Goal: Task Accomplishment & Management: Manage account settings

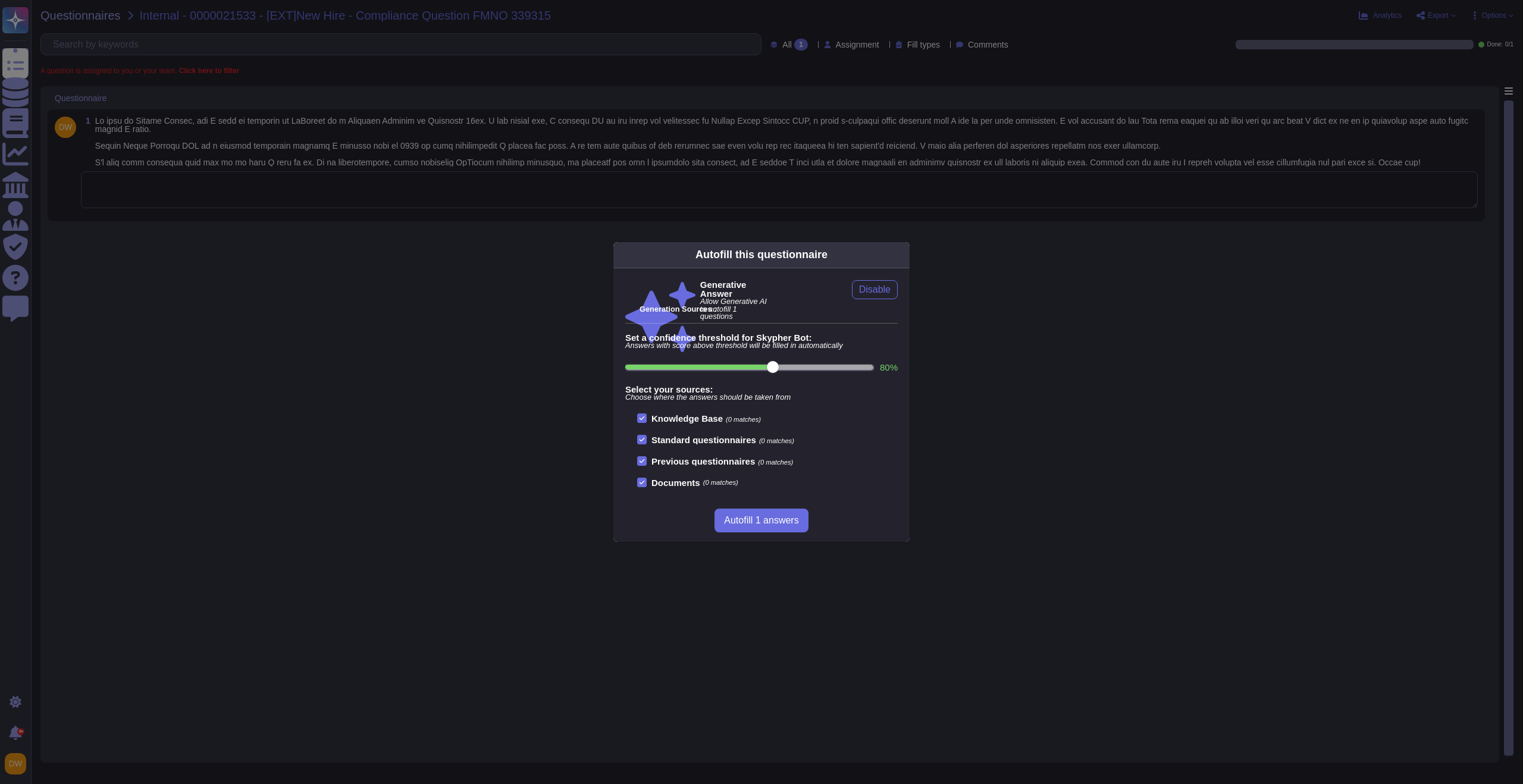
click at [903, 255] on icon at bounding box center [903, 255] width 0 height 0
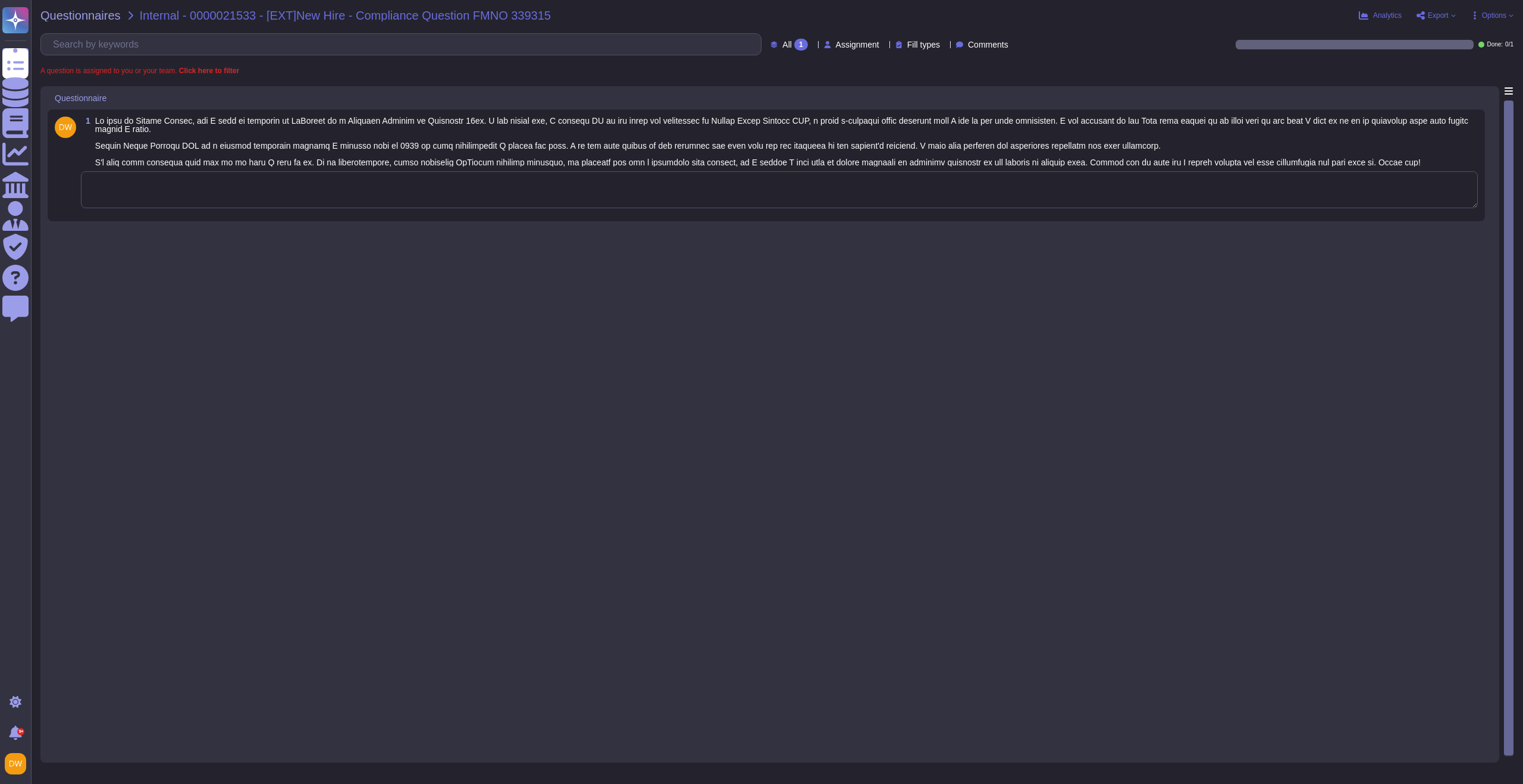
click at [381, 208] on textarea at bounding box center [779, 189] width 1397 height 37
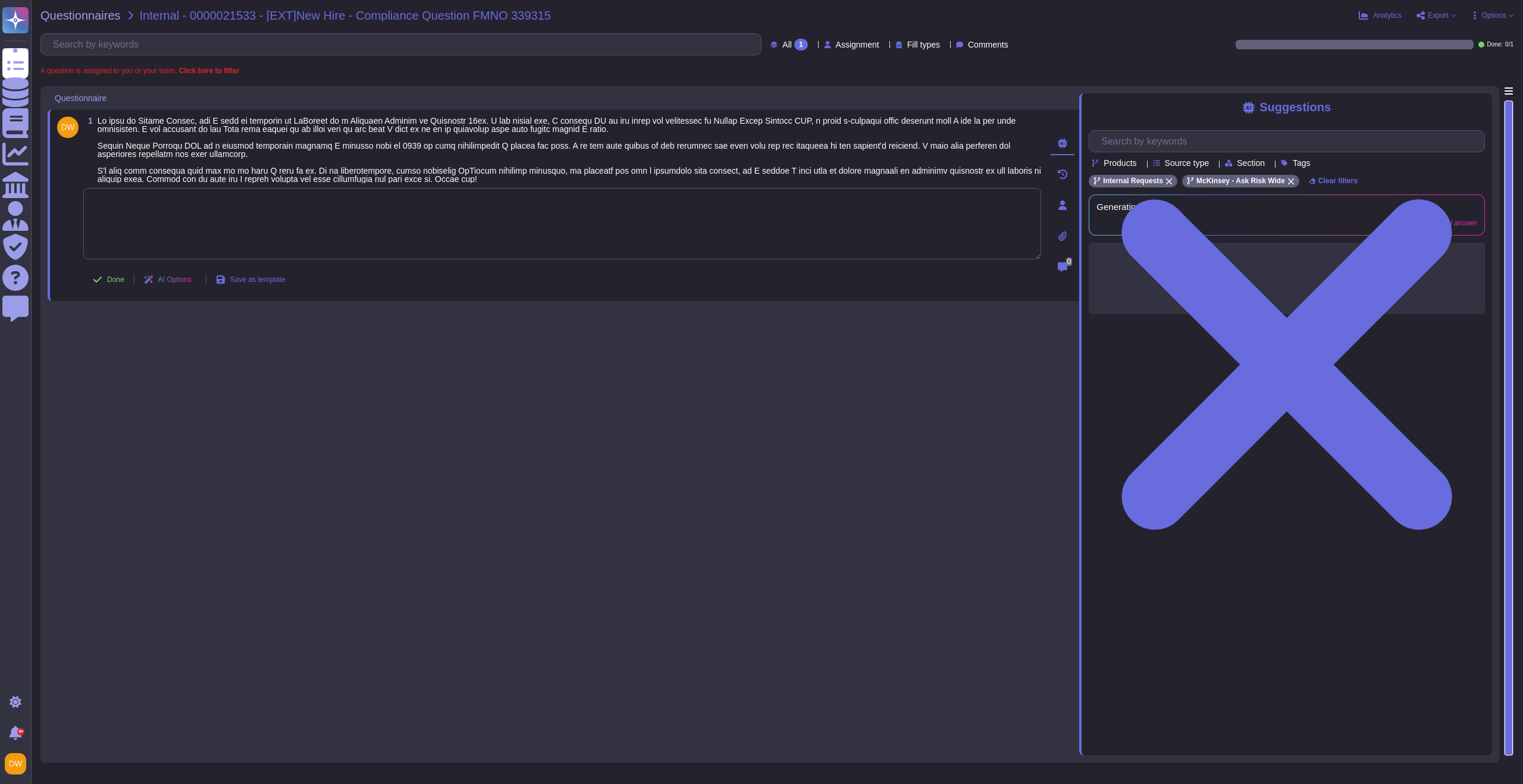
paste textarea "In accordance with our Outside Activities Policy and as you are a new hire, we …"
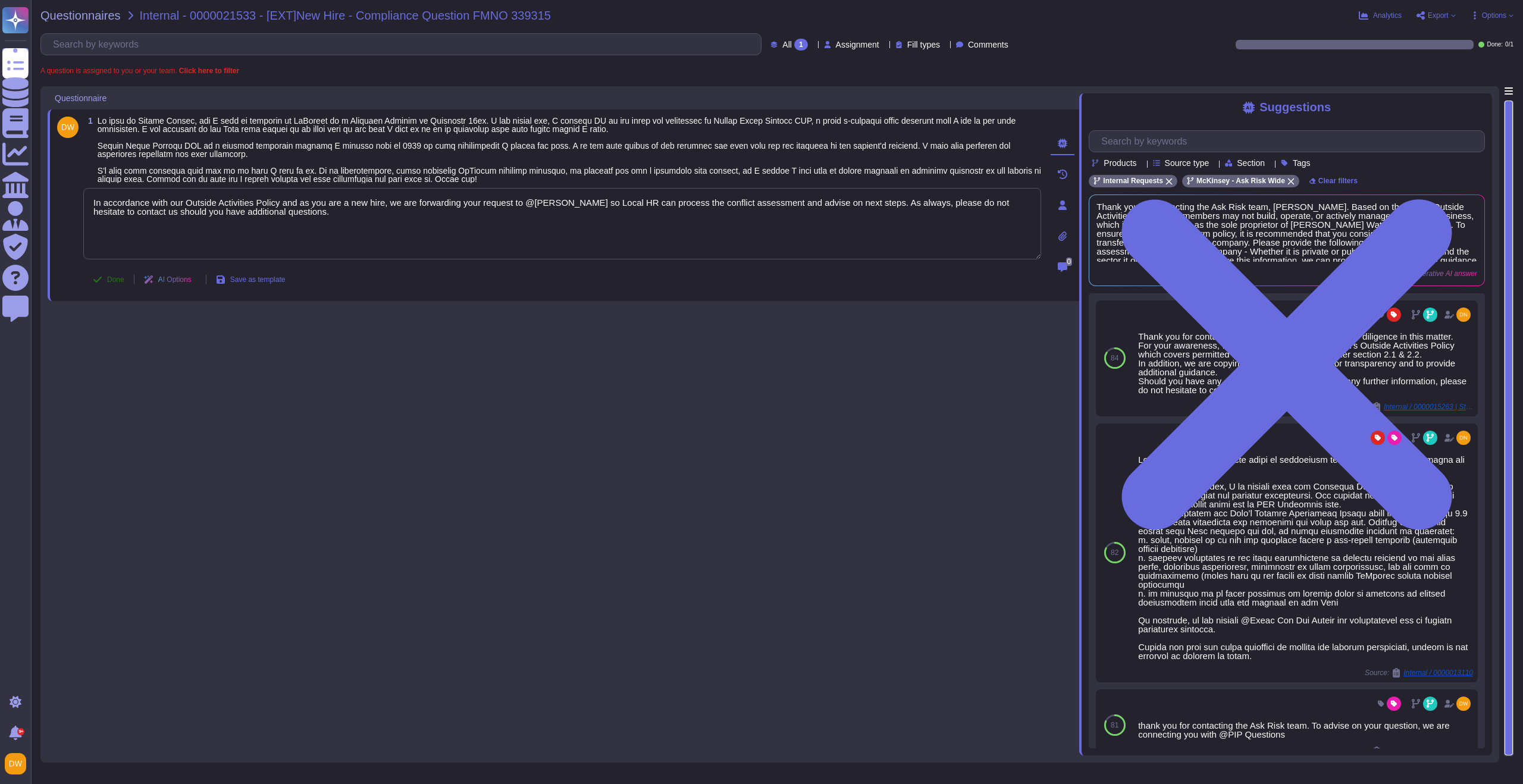
type textarea "In accordance with our Outside Activities Policy and as you are a new hire, we …"
click at [123, 278] on span "Done" at bounding box center [116, 280] width 17 height 7
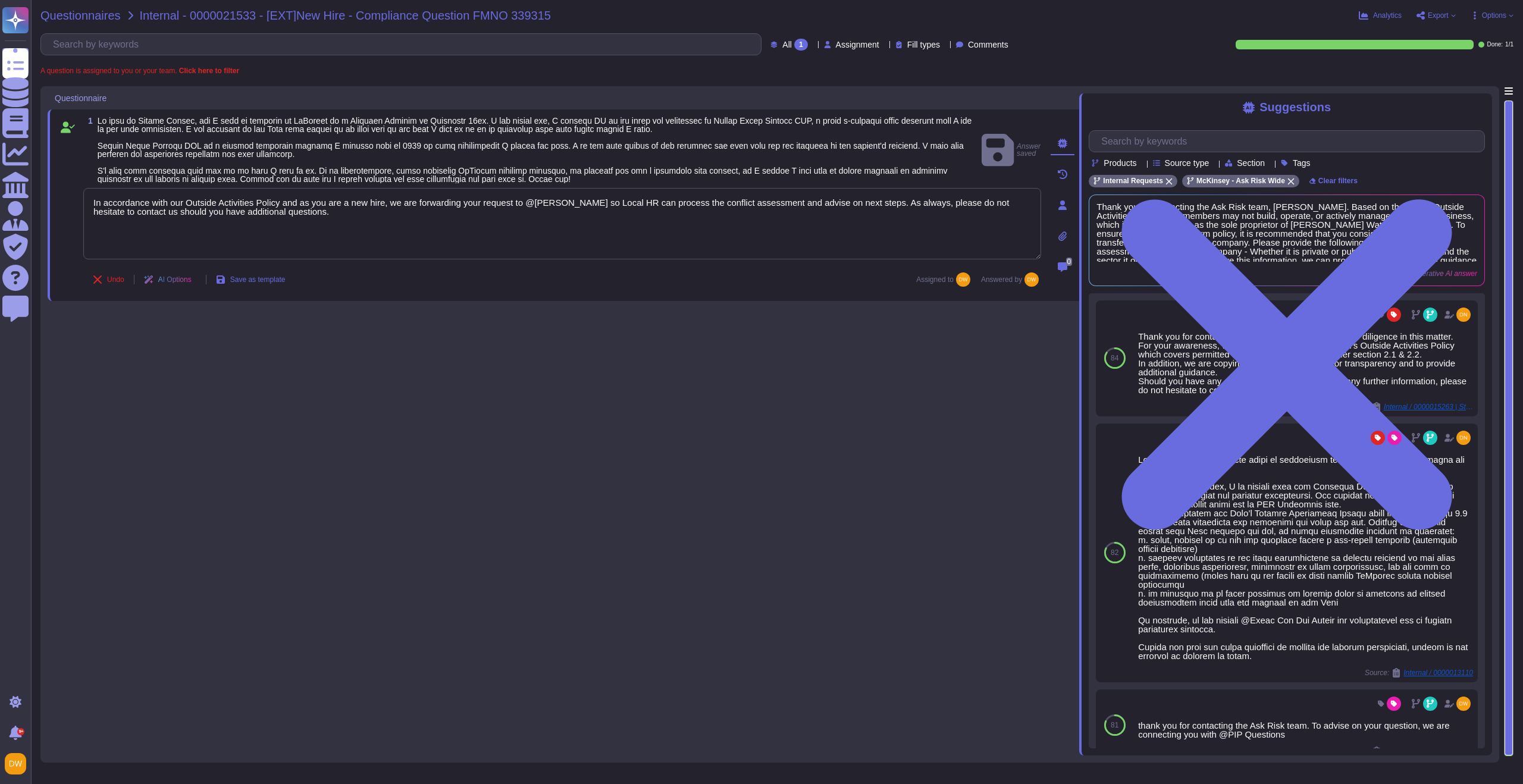
click at [81, 15] on span "Questionnaires" at bounding box center [81, 16] width 80 height 12
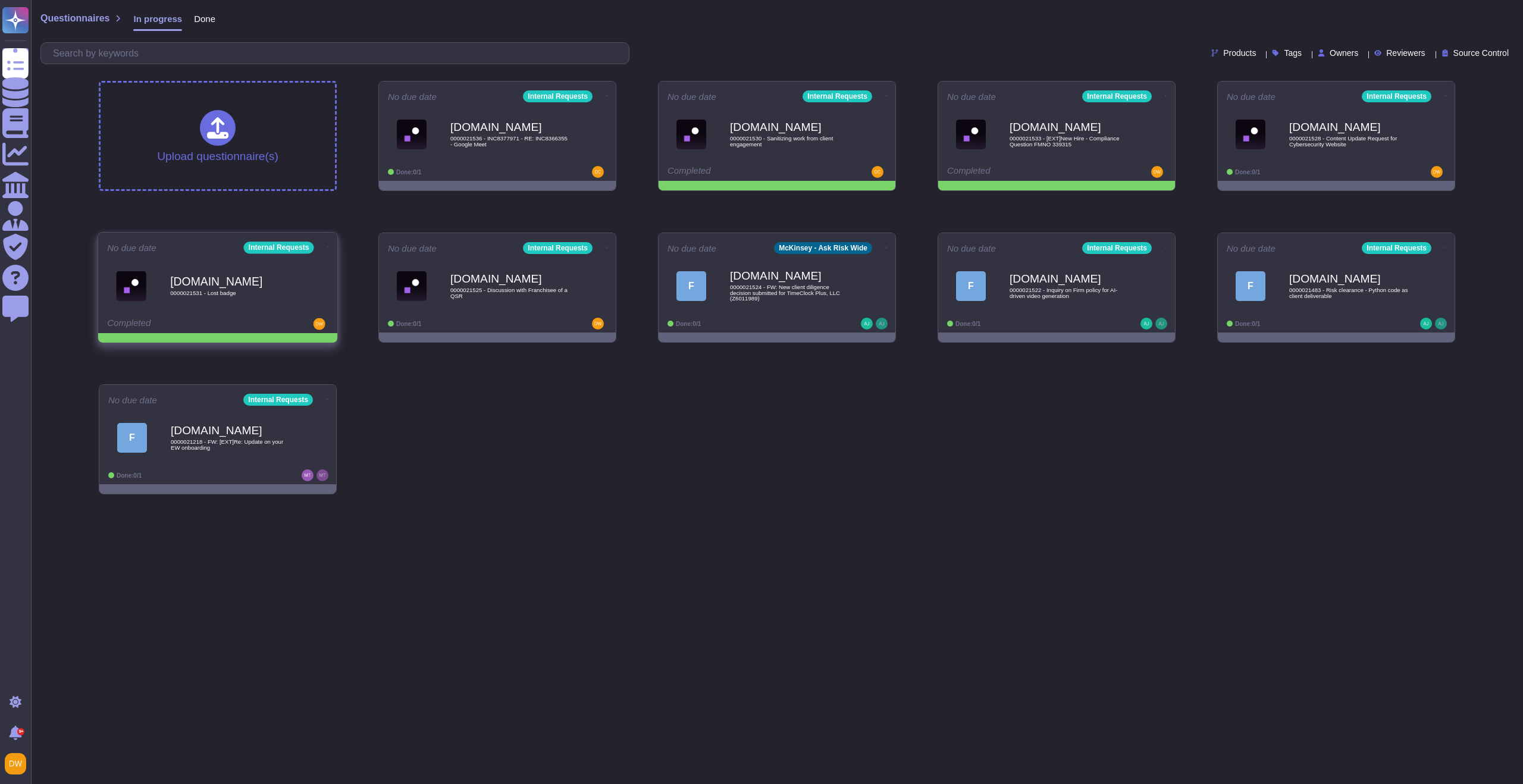
click at [277, 274] on div "[DOMAIN_NAME] 0000021531 - Lost badge" at bounding box center [230, 286] width 120 height 48
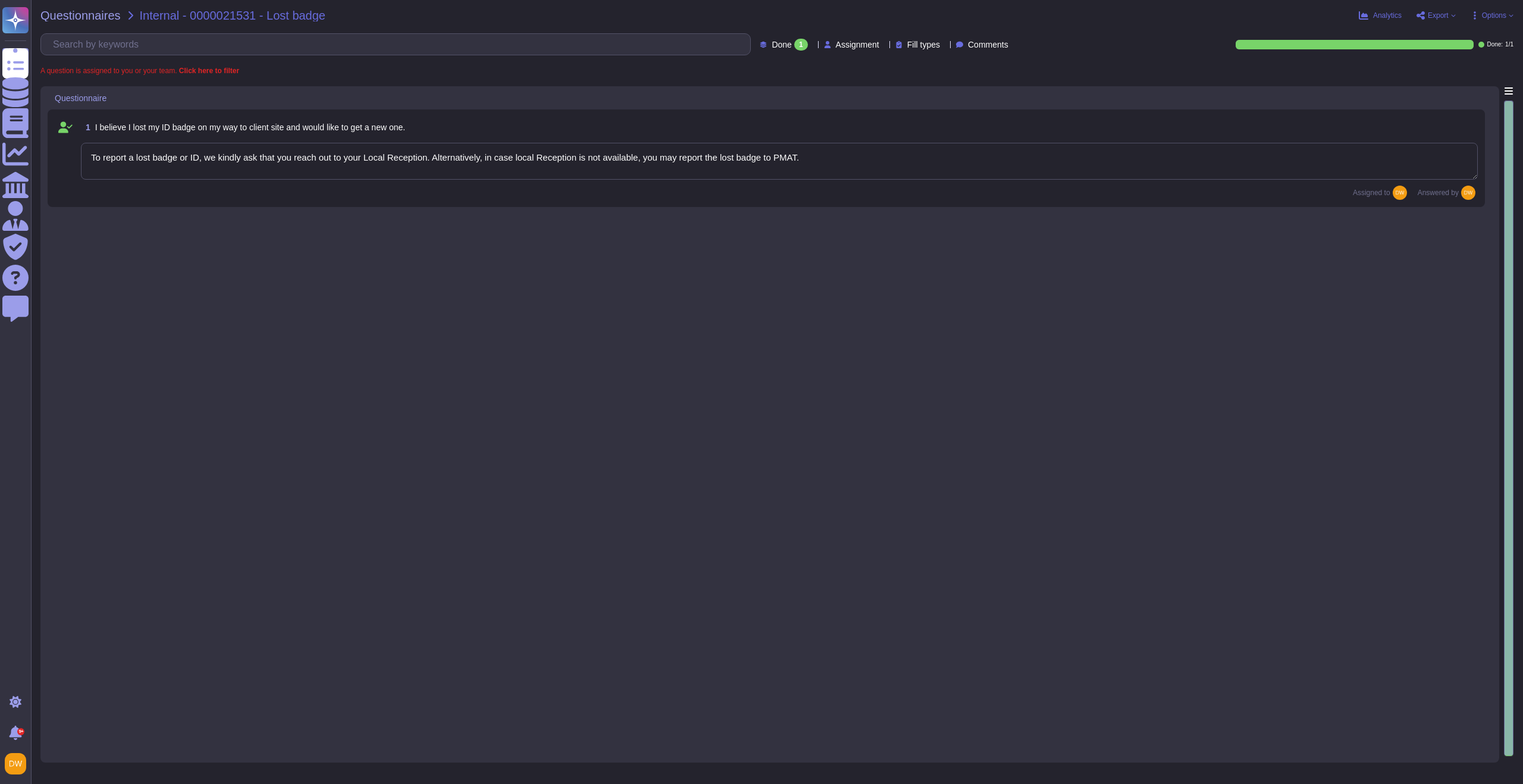
type textarea "To report a lost badge or ID, we kindly ask that you reach out to your Local Re…"
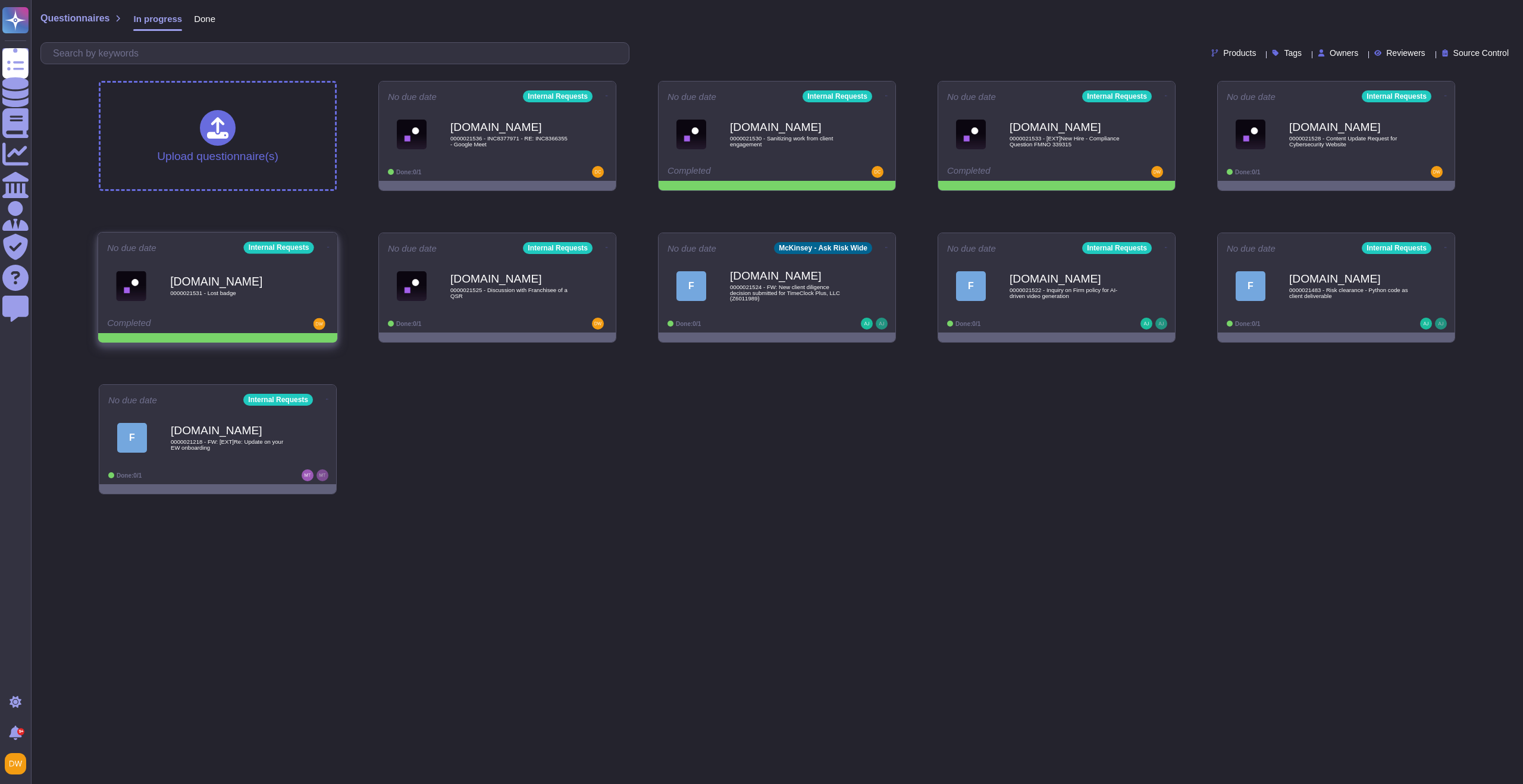
click at [605, 98] on icon at bounding box center [607, 96] width 2 height 3
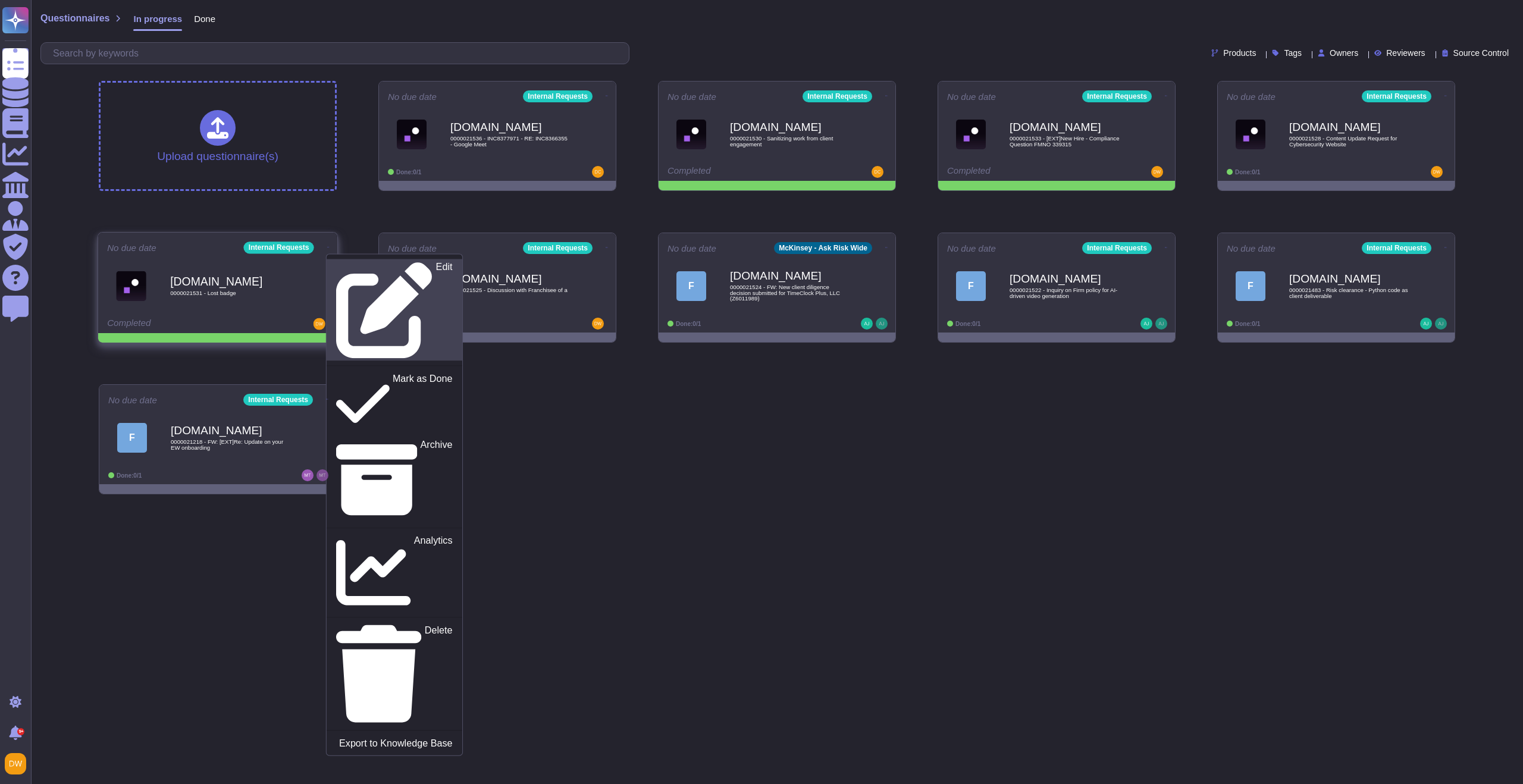
click at [436, 264] on p "Edit" at bounding box center [444, 310] width 16 height 96
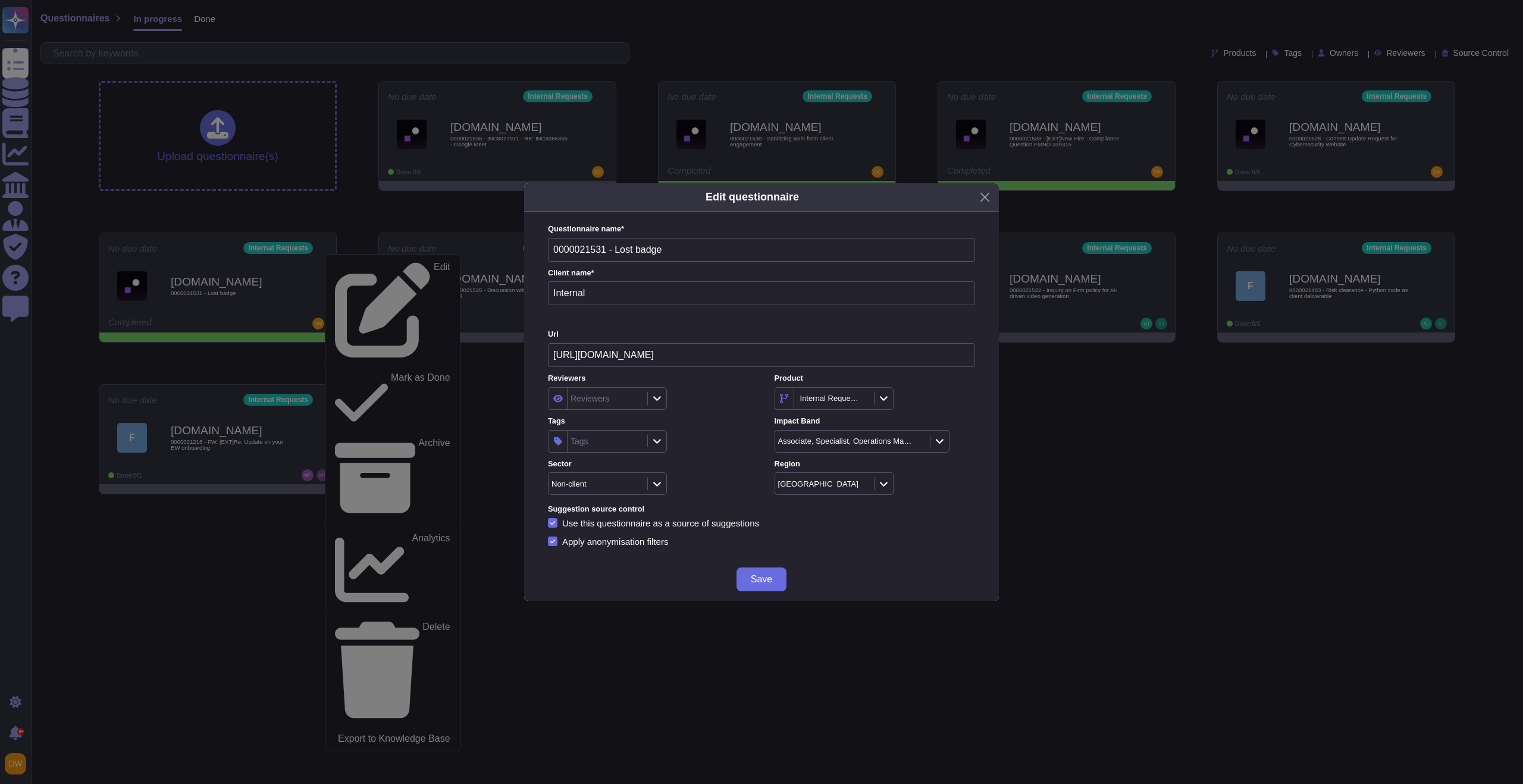
click at [585, 256] on input "0000021531 - Lost badge" at bounding box center [761, 249] width 427 height 24
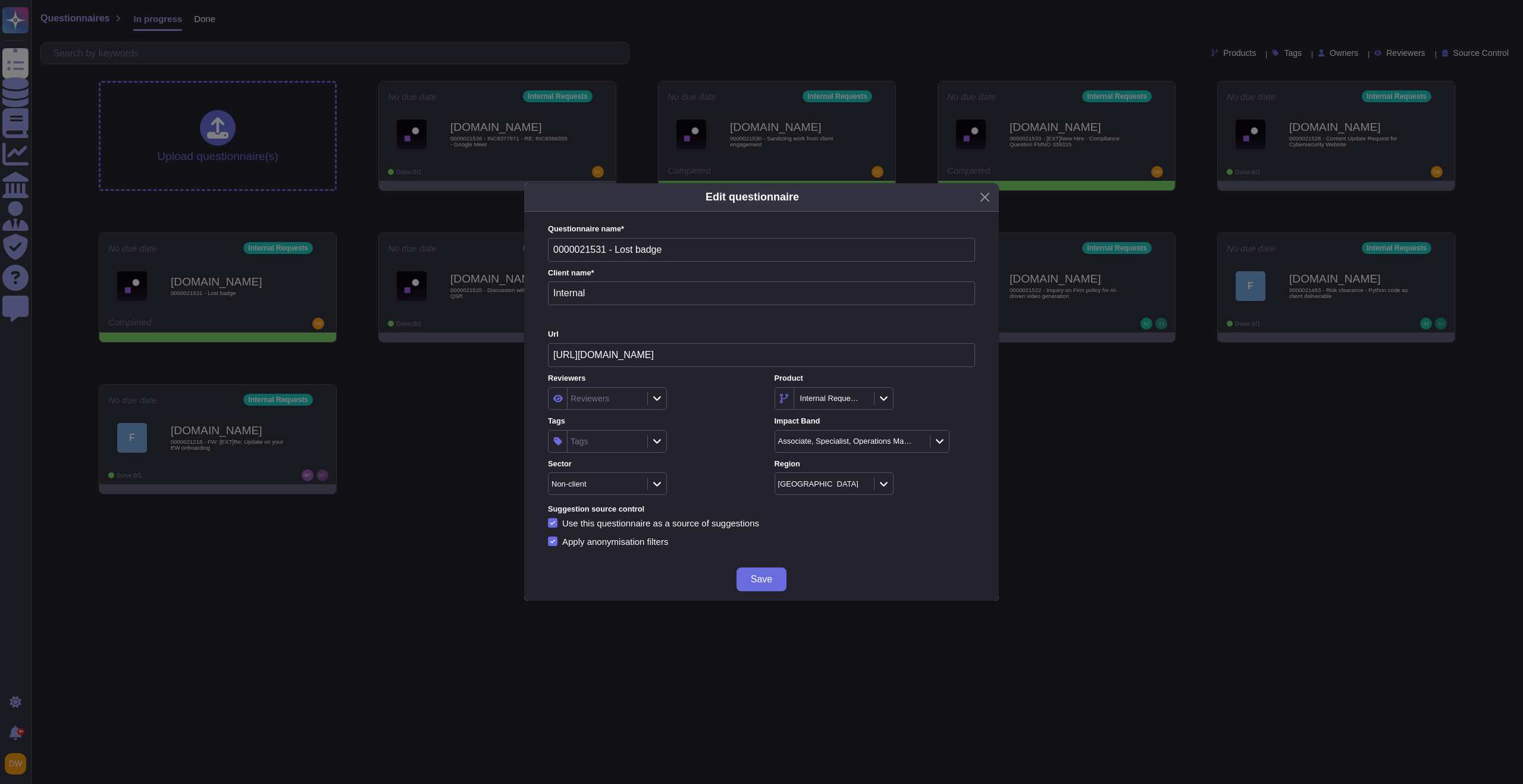
click at [568, 243] on input "0000021531 - Lost badge" at bounding box center [761, 249] width 427 height 24
click at [574, 247] on input "0000021531 - Lost badge" at bounding box center [761, 249] width 427 height 24
click at [654, 435] on div at bounding box center [656, 441] width 19 height 13
type input "ask r"
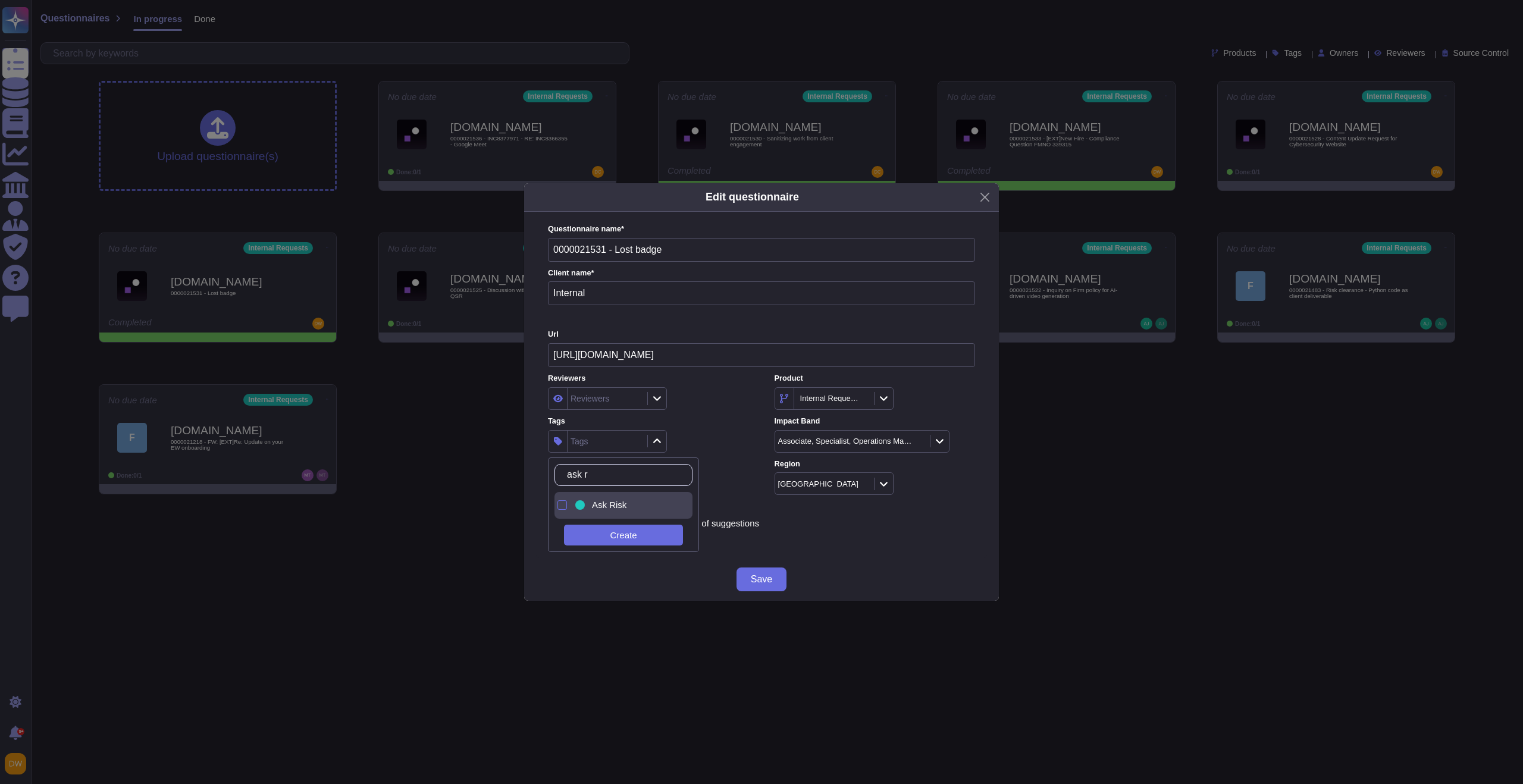
click at [648, 510] on div "Ask Risk" at bounding box center [626, 505] width 107 height 27
click at [709, 435] on div "Ask Risk" at bounding box center [648, 441] width 201 height 22
click at [751, 577] on span "Save" at bounding box center [761, 579] width 21 height 10
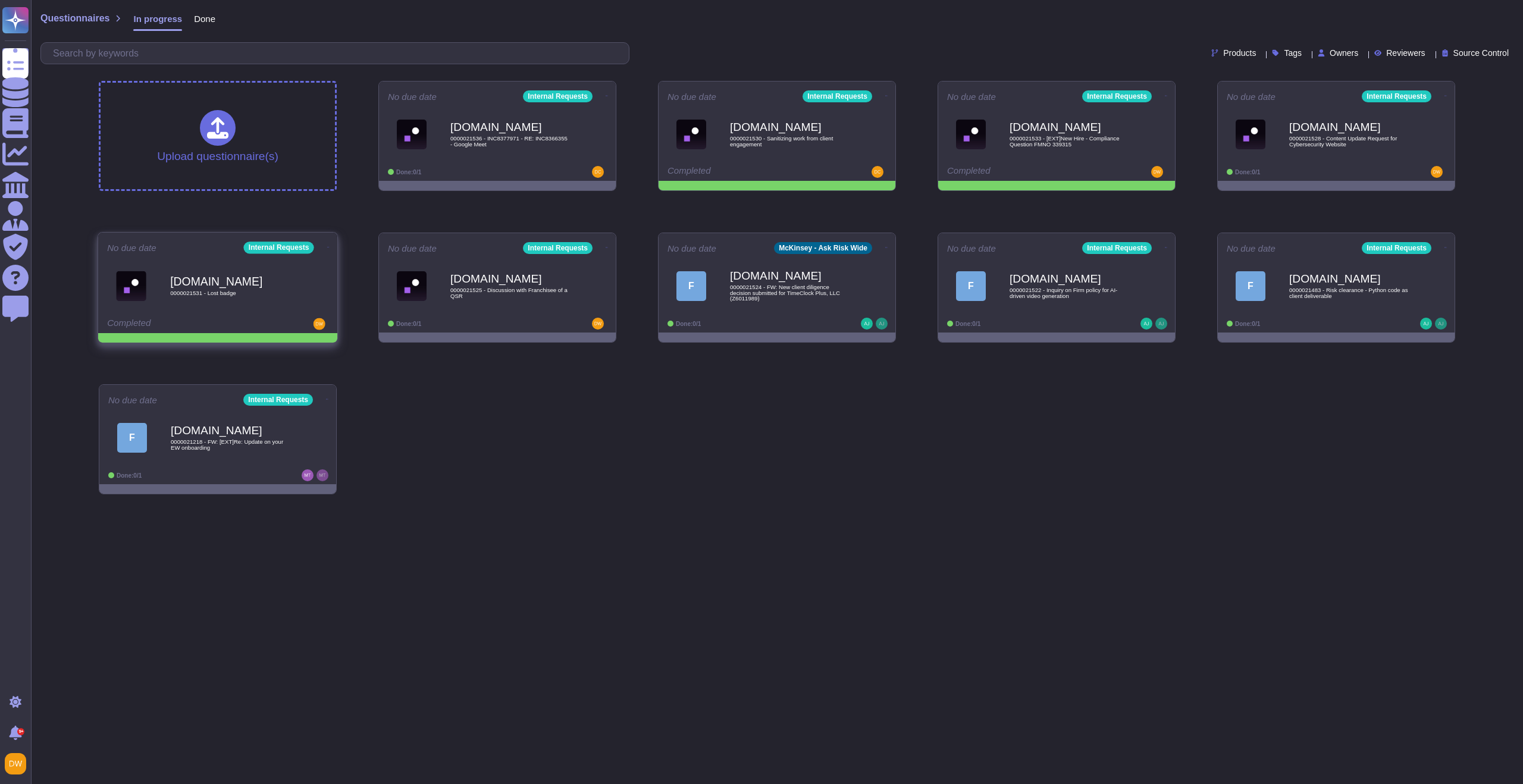
click at [605, 98] on icon at bounding box center [607, 96] width 2 height 3
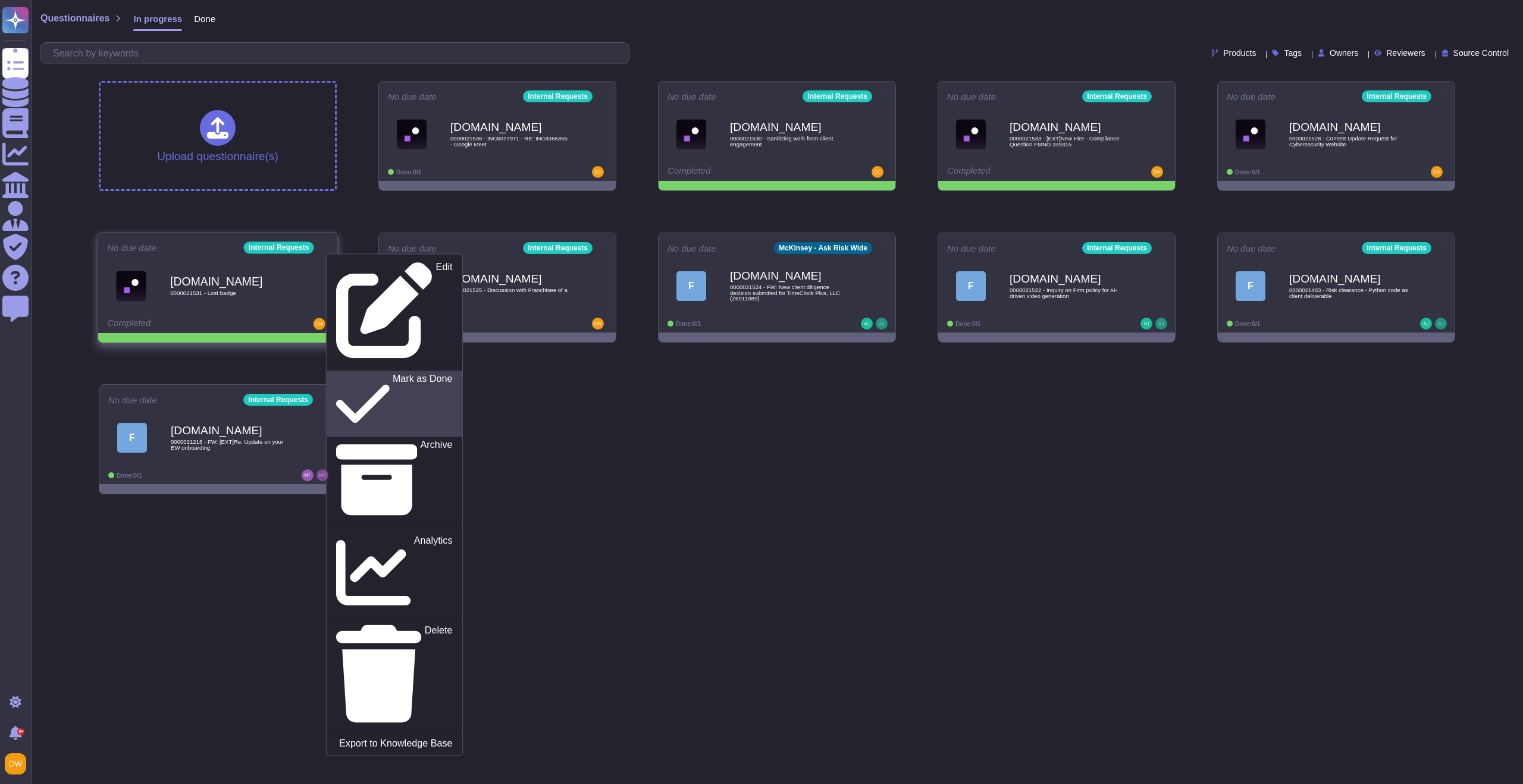
click at [392, 374] on p "Mark as Done" at bounding box center [422, 404] width 60 height 61
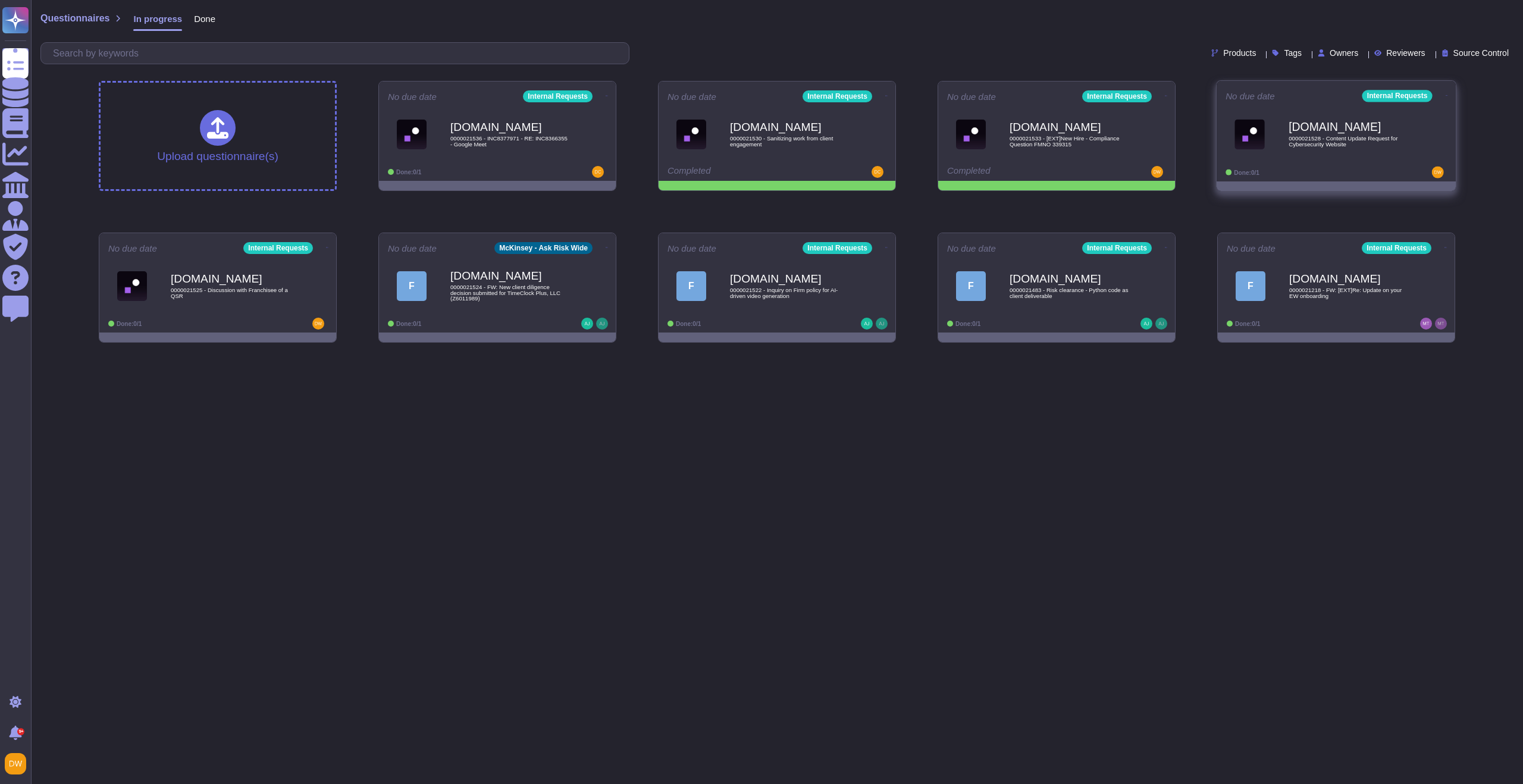
click at [1337, 127] on b "[DOMAIN_NAME]" at bounding box center [1348, 127] width 120 height 12
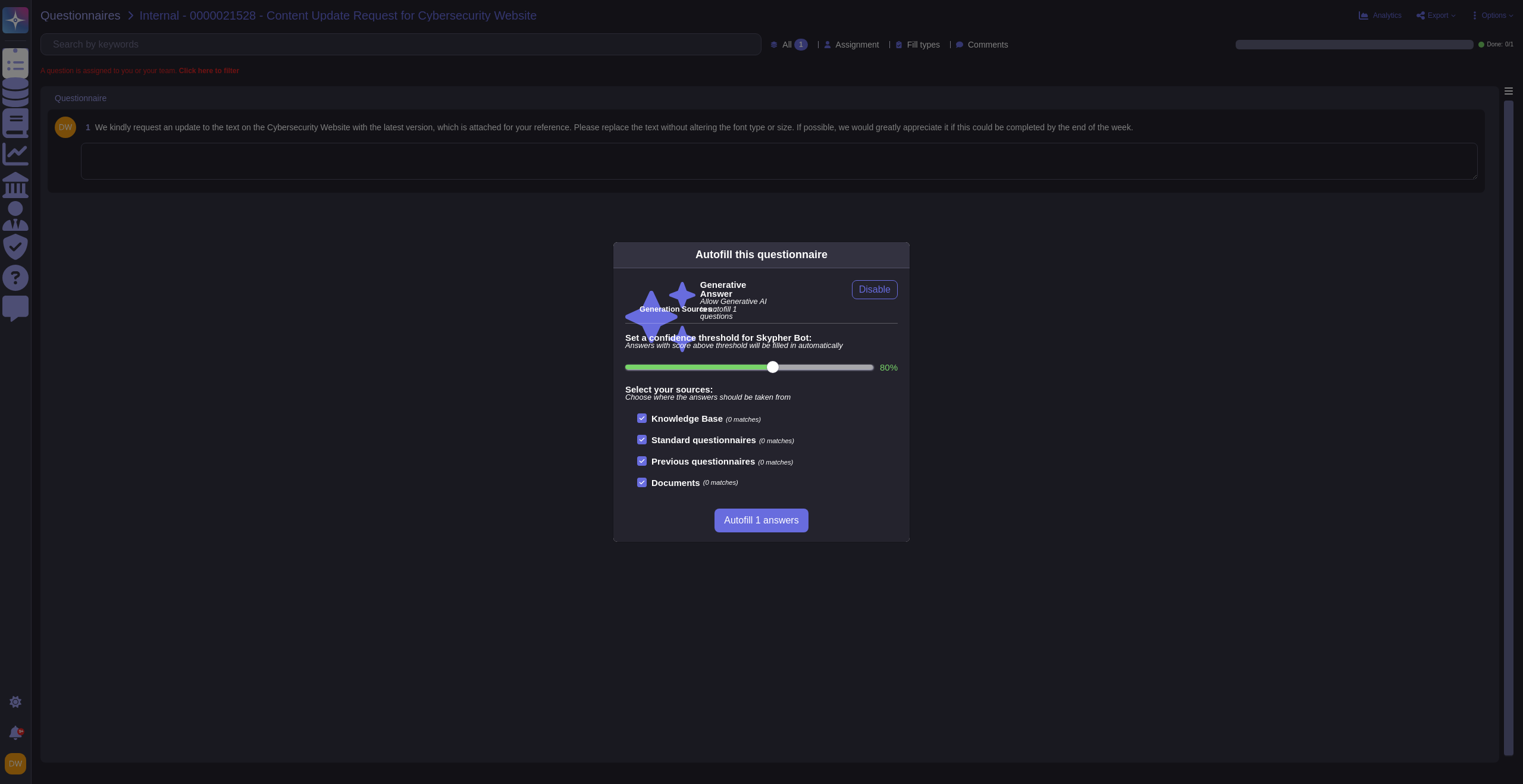
click at [903, 255] on icon at bounding box center [903, 255] width 0 height 0
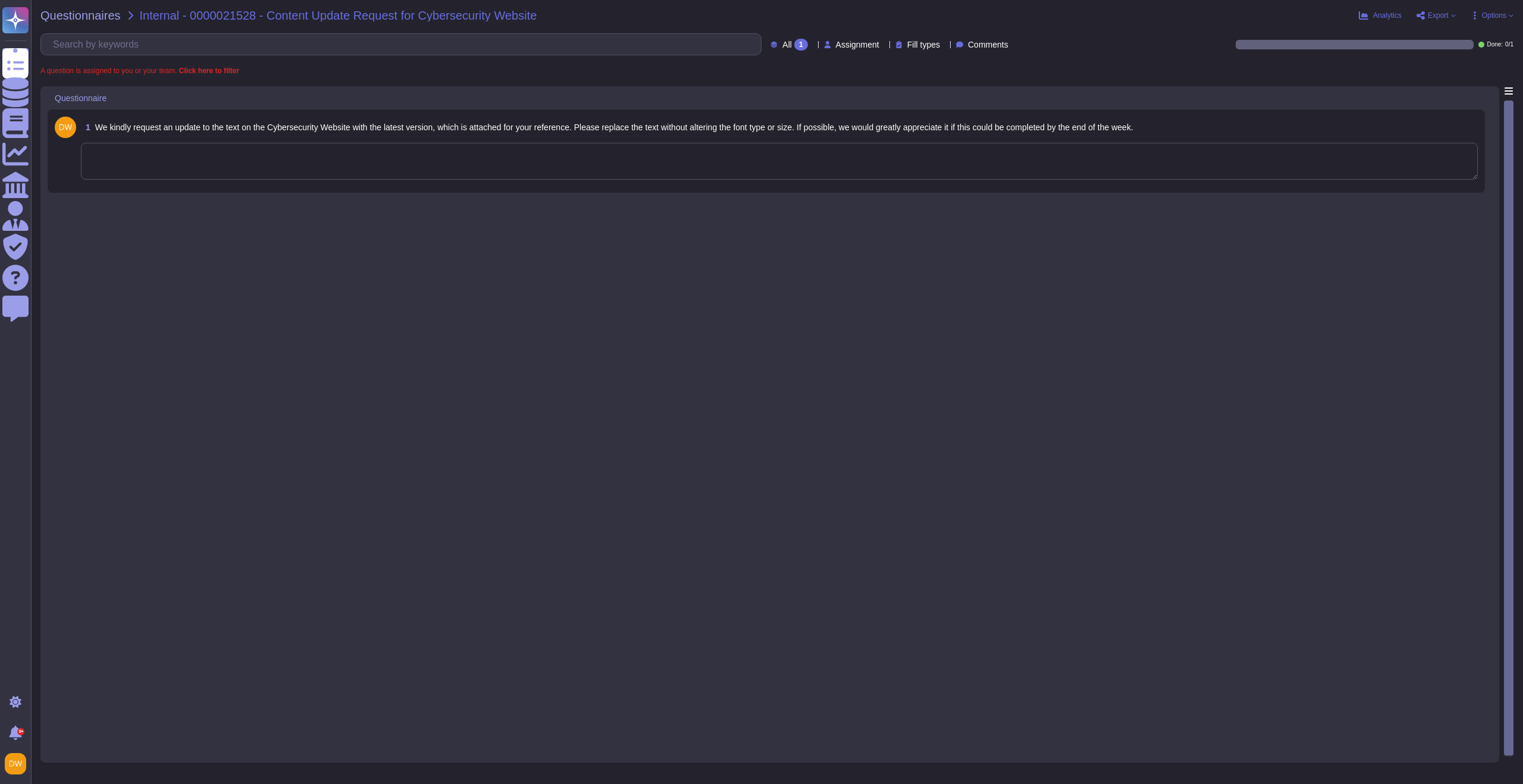
click at [263, 161] on textarea at bounding box center [779, 161] width 1397 height 37
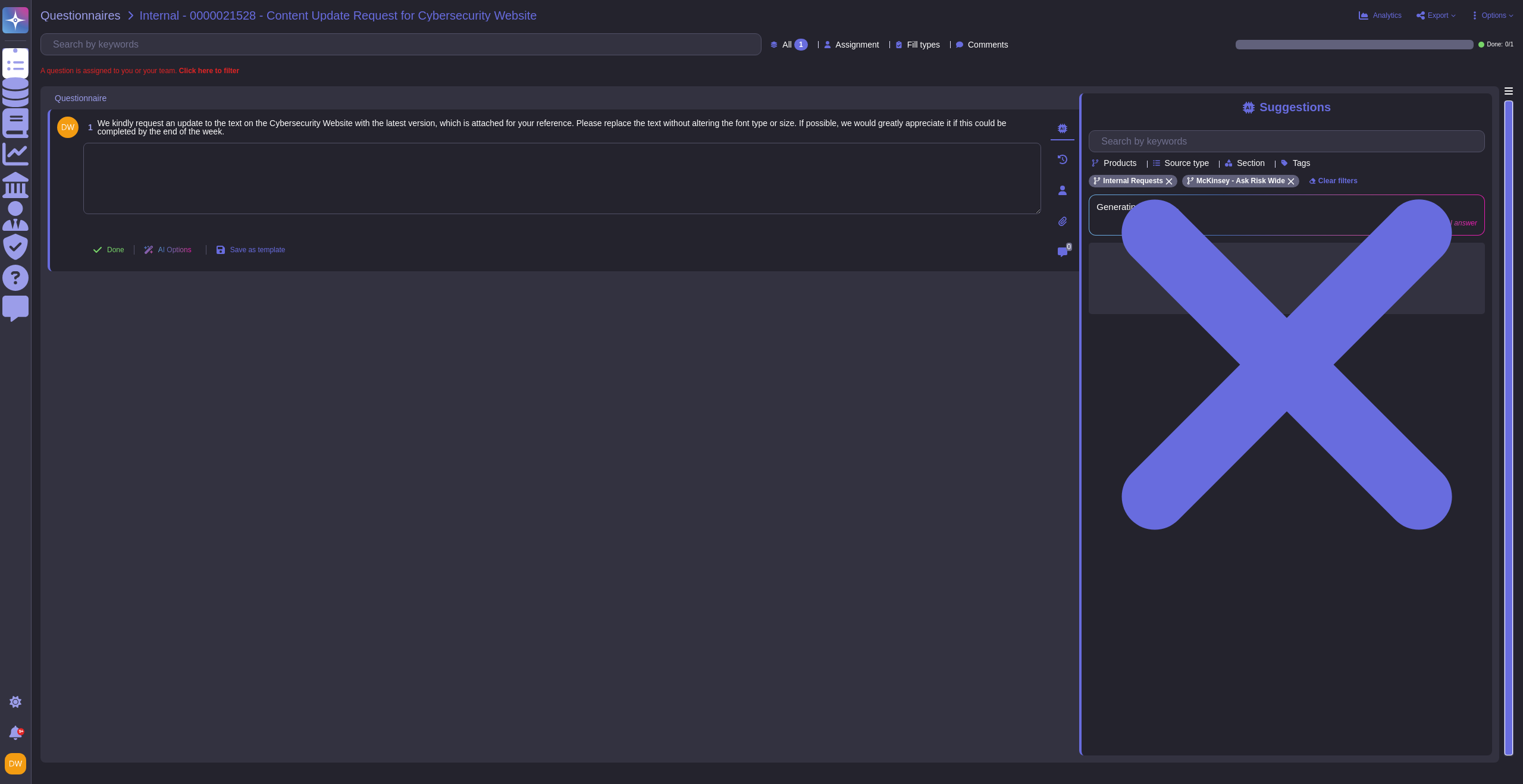
paste textarea "We are connecting you with @[PERSON_NAME] to review your request and advise on …"
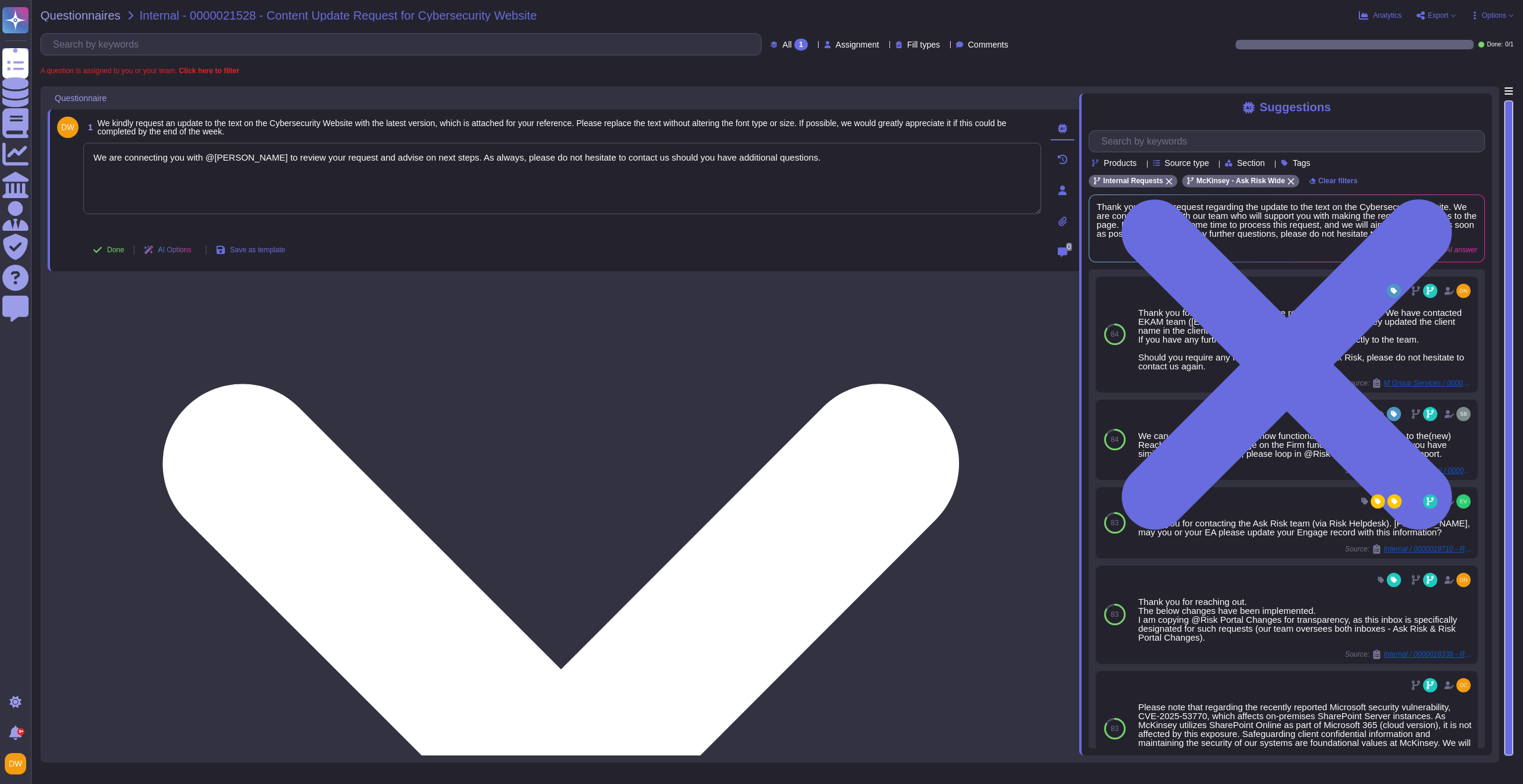
click at [274, 161] on textarea "We are connecting you with @[PERSON_NAME] to review your request and advise on …" at bounding box center [562, 178] width 958 height 72
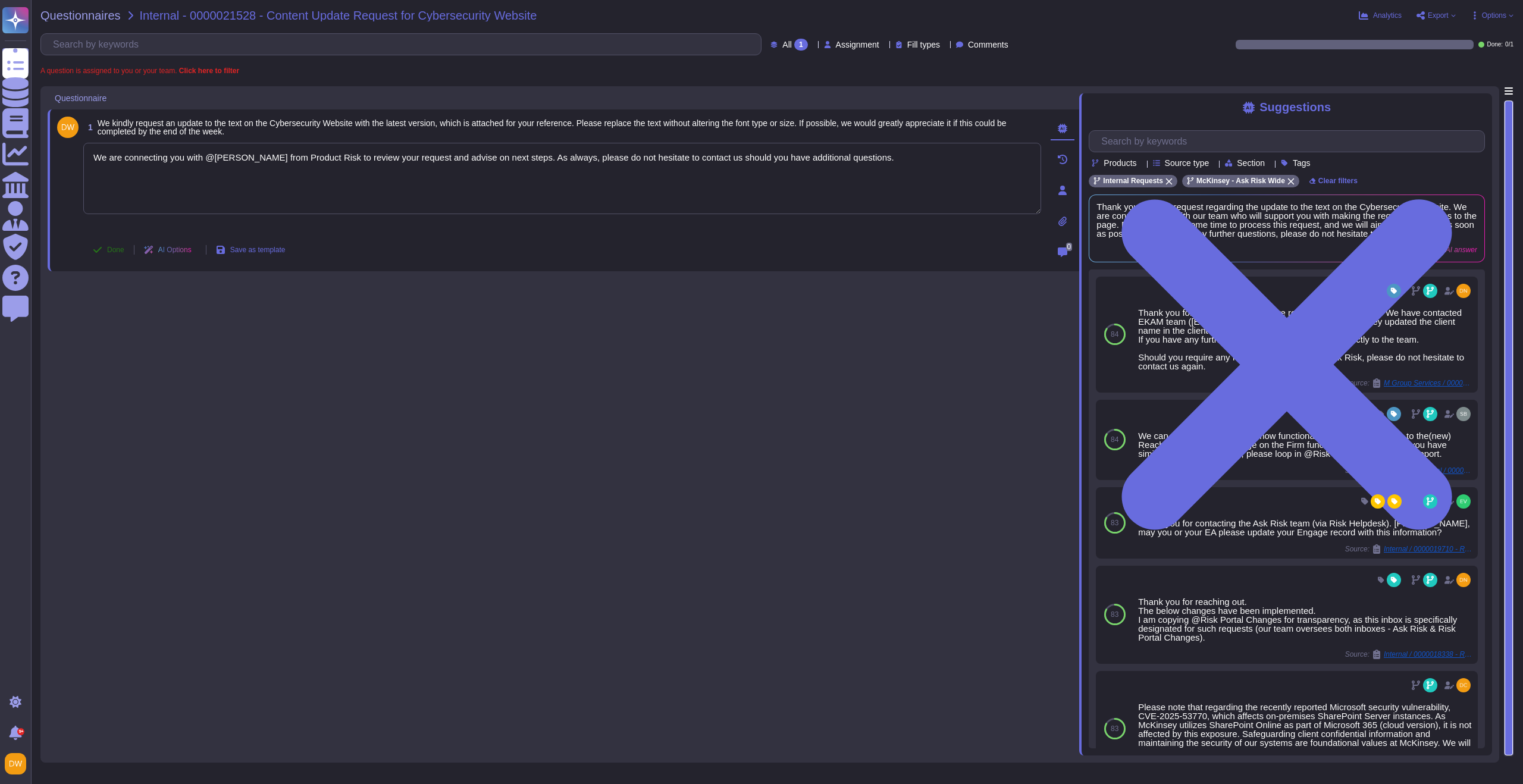
type textarea "We are connecting you with @[PERSON_NAME] from Product Risk to review your requ…"
click at [104, 253] on button "Done" at bounding box center [108, 249] width 50 height 24
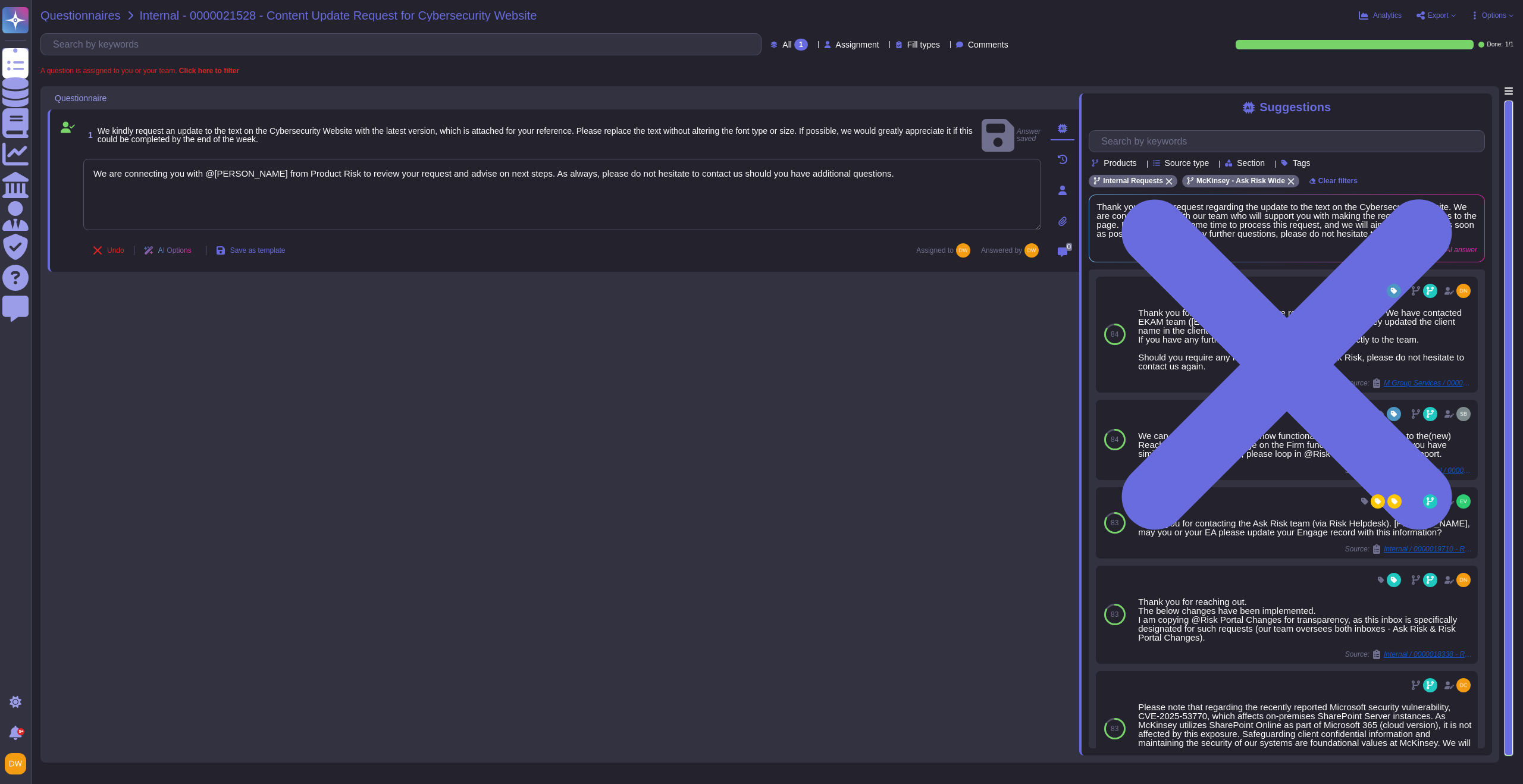
click at [85, 18] on span "Questionnaires" at bounding box center [81, 16] width 80 height 12
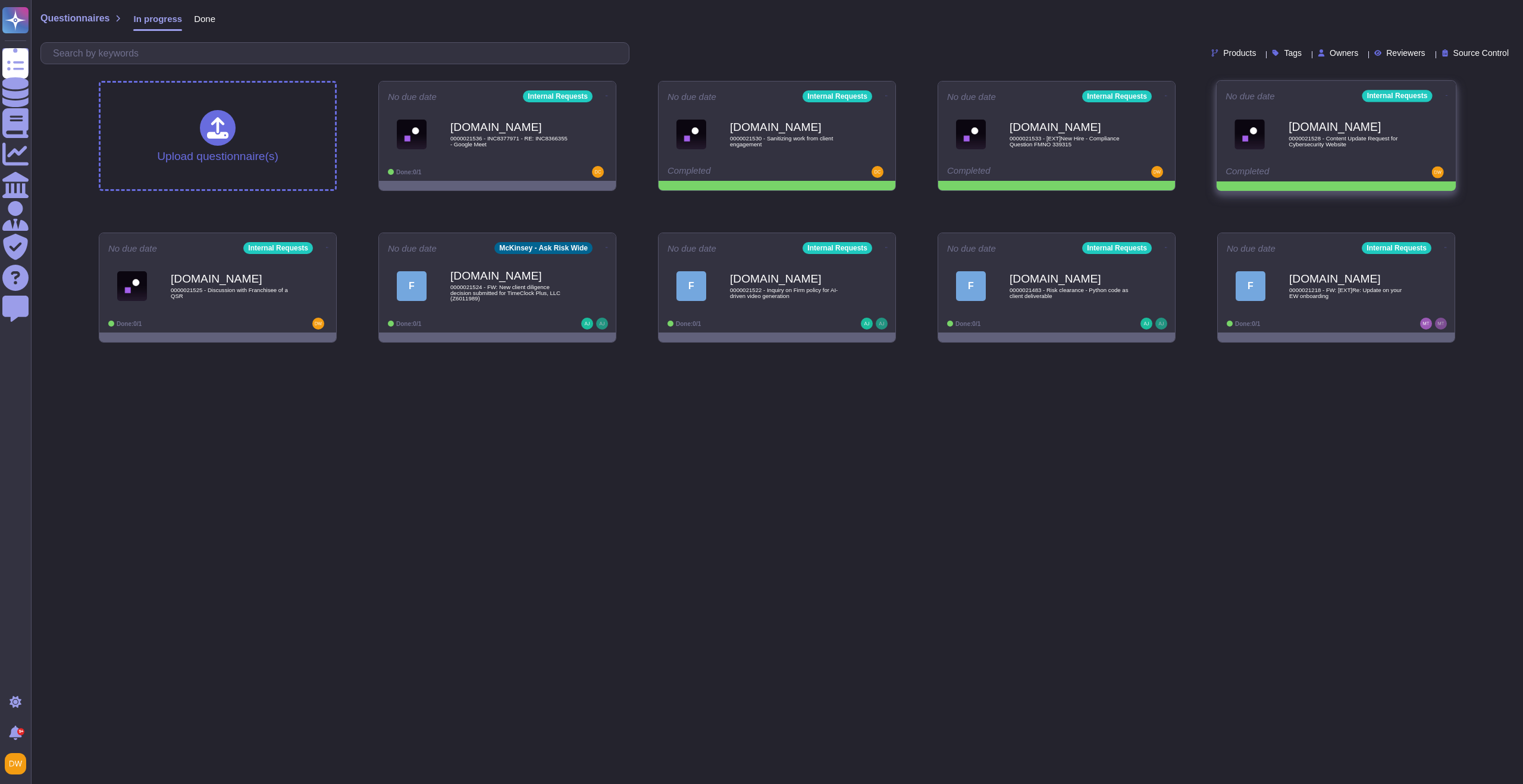
click at [608, 95] on icon at bounding box center [607, 96] width 2 height 3
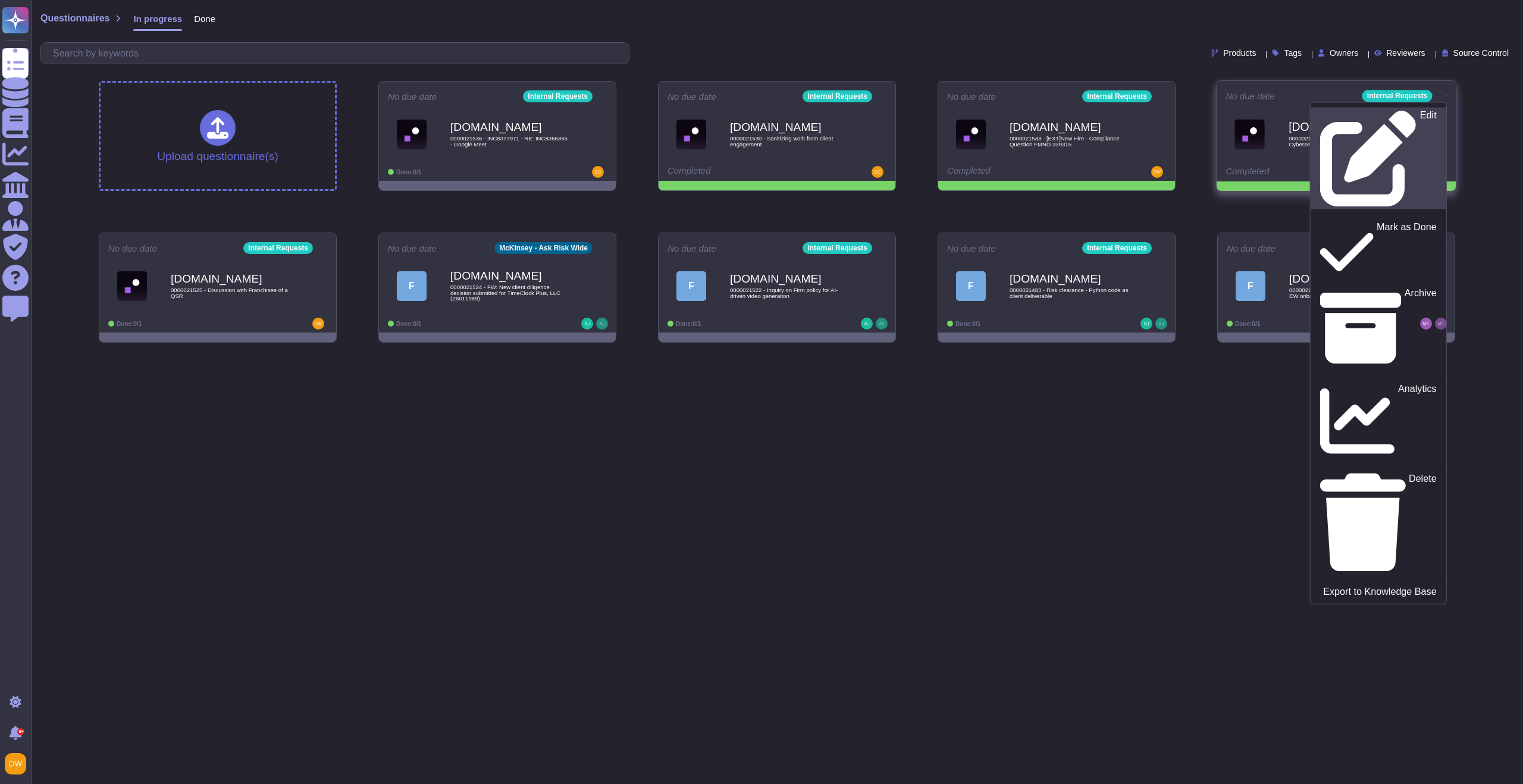
click at [1425, 112] on div "Edit" at bounding box center [1377, 158] width 116 height 97
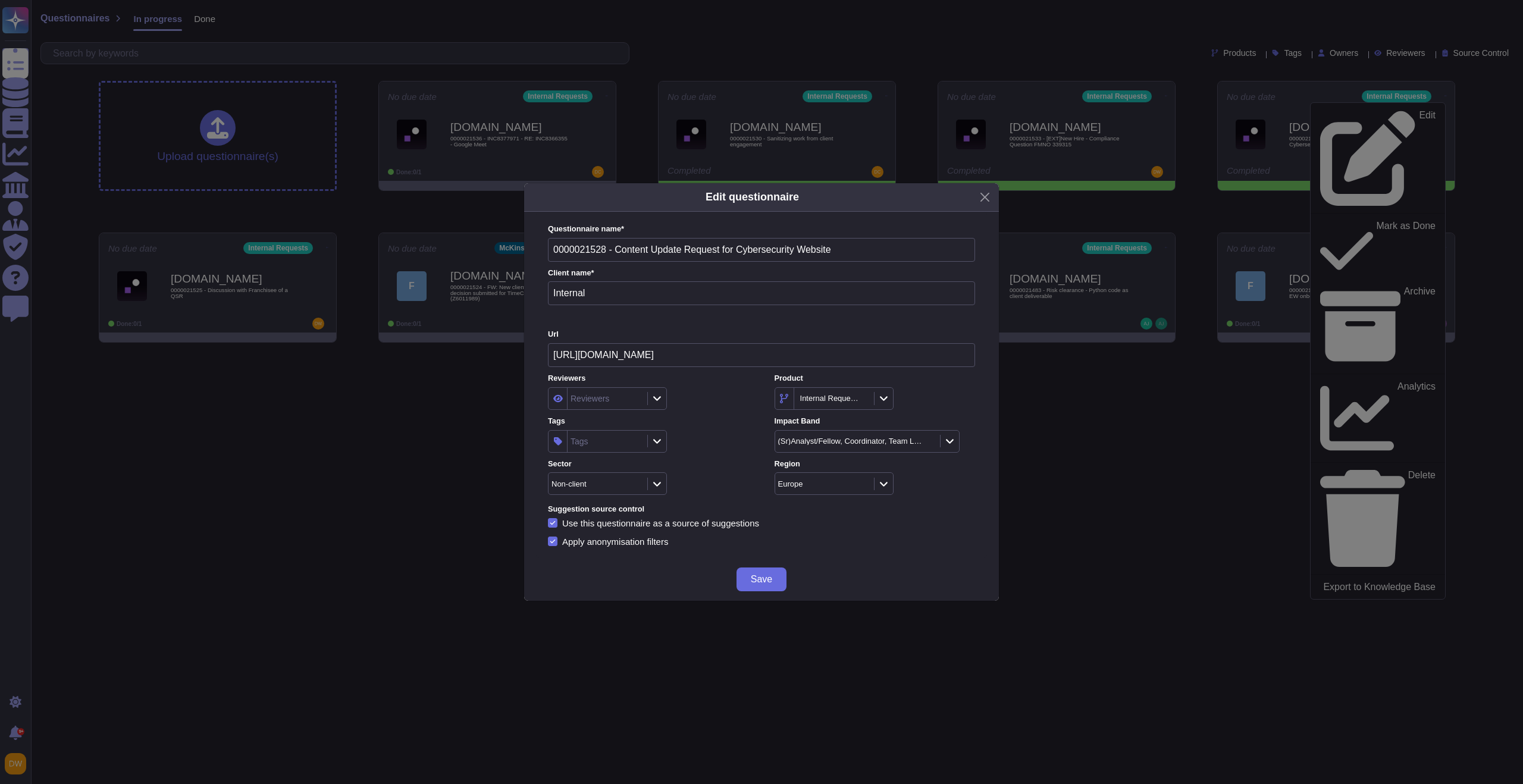
click at [624, 446] on div "Tags" at bounding box center [606, 441] width 77 height 21
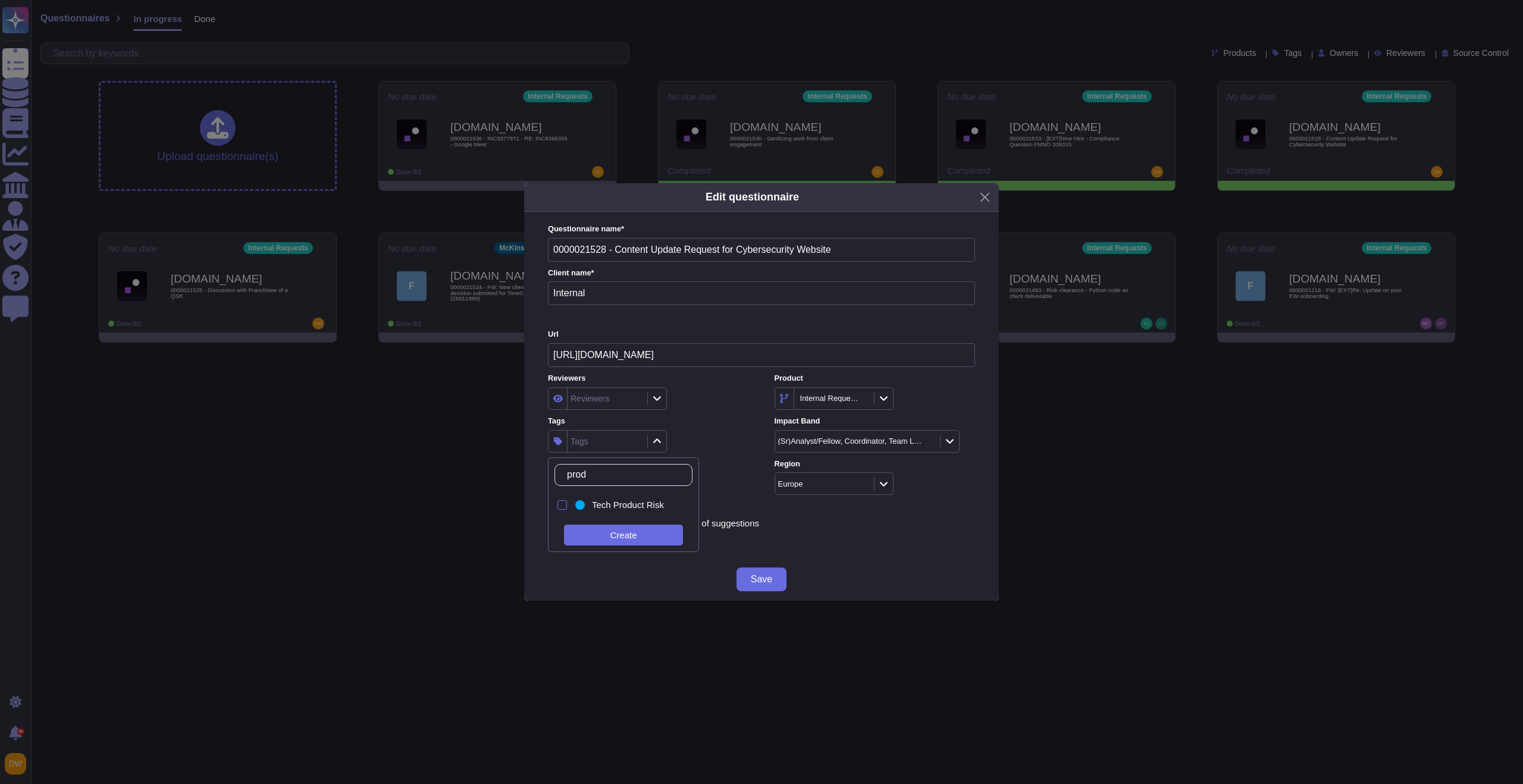
type input "produ"
click at [610, 512] on div "Tech Product Risk" at bounding box center [626, 505] width 107 height 27
click at [698, 426] on div "Tags Tech Product Risk" at bounding box center [648, 434] width 201 height 37
click at [772, 584] on button "Save" at bounding box center [761, 579] width 50 height 24
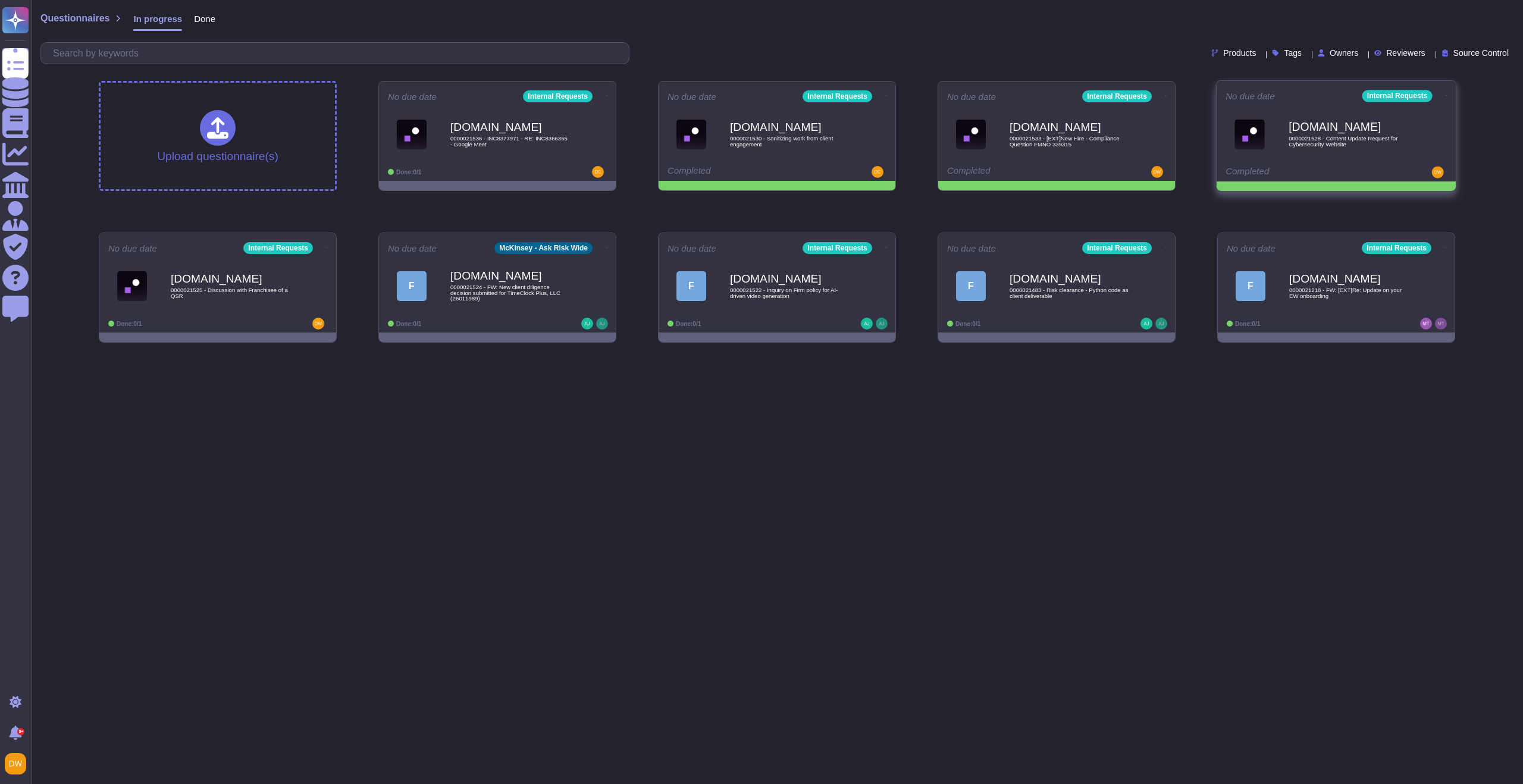
click at [608, 95] on icon at bounding box center [607, 96] width 2 height 3
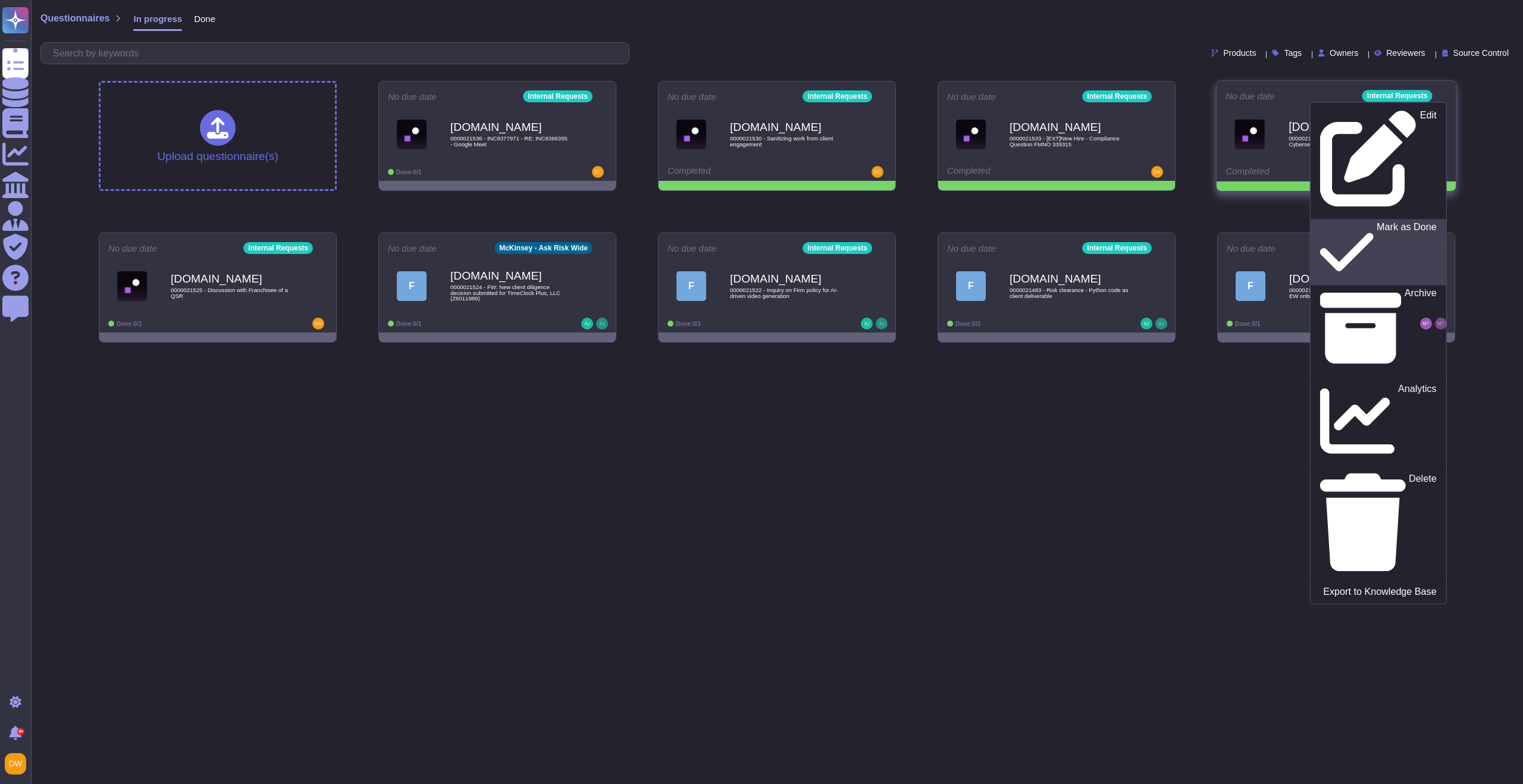
click at [1405, 221] on div "Mark as Done" at bounding box center [1377, 252] width 116 height 61
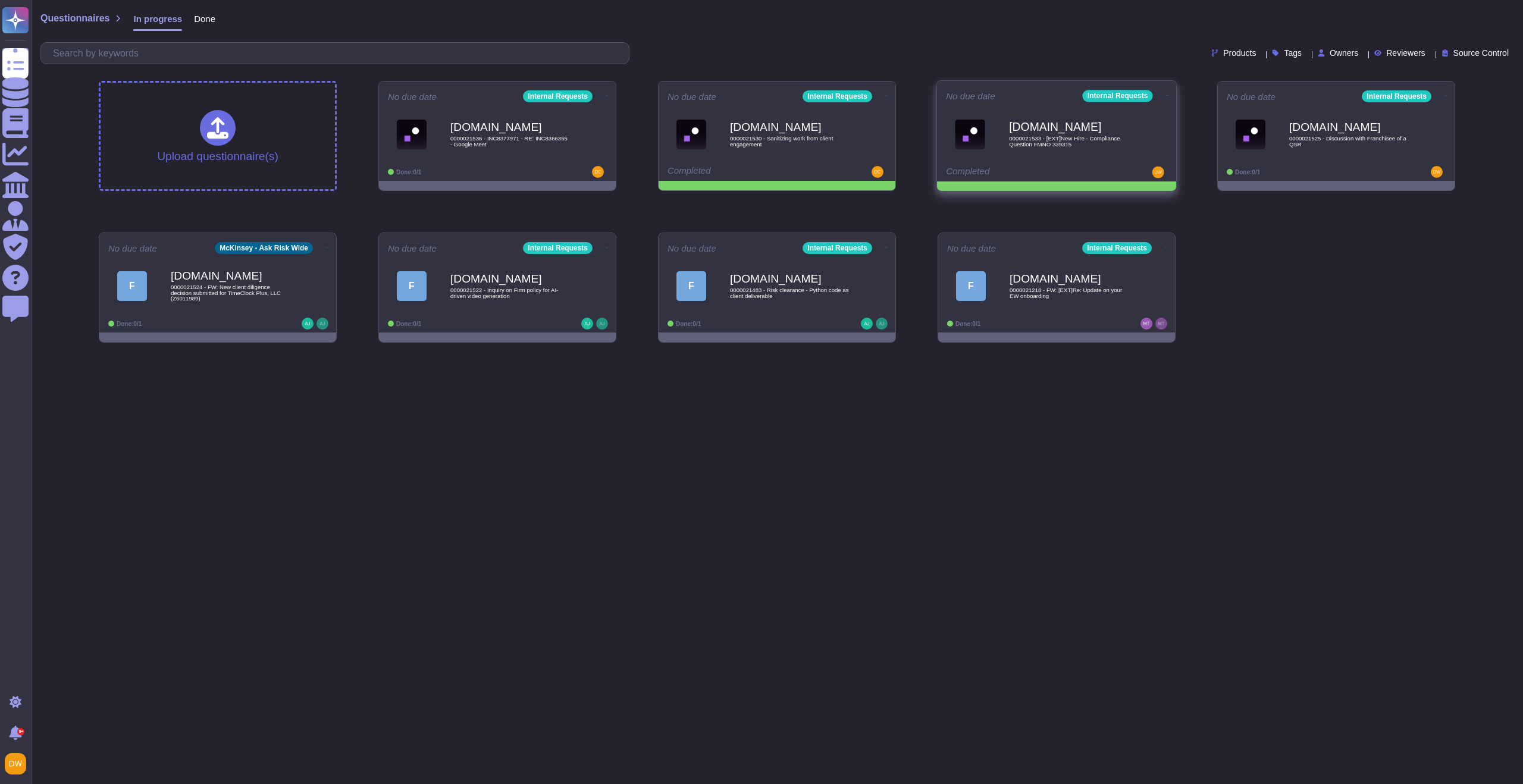
click at [608, 95] on icon at bounding box center [607, 96] width 2 height 3
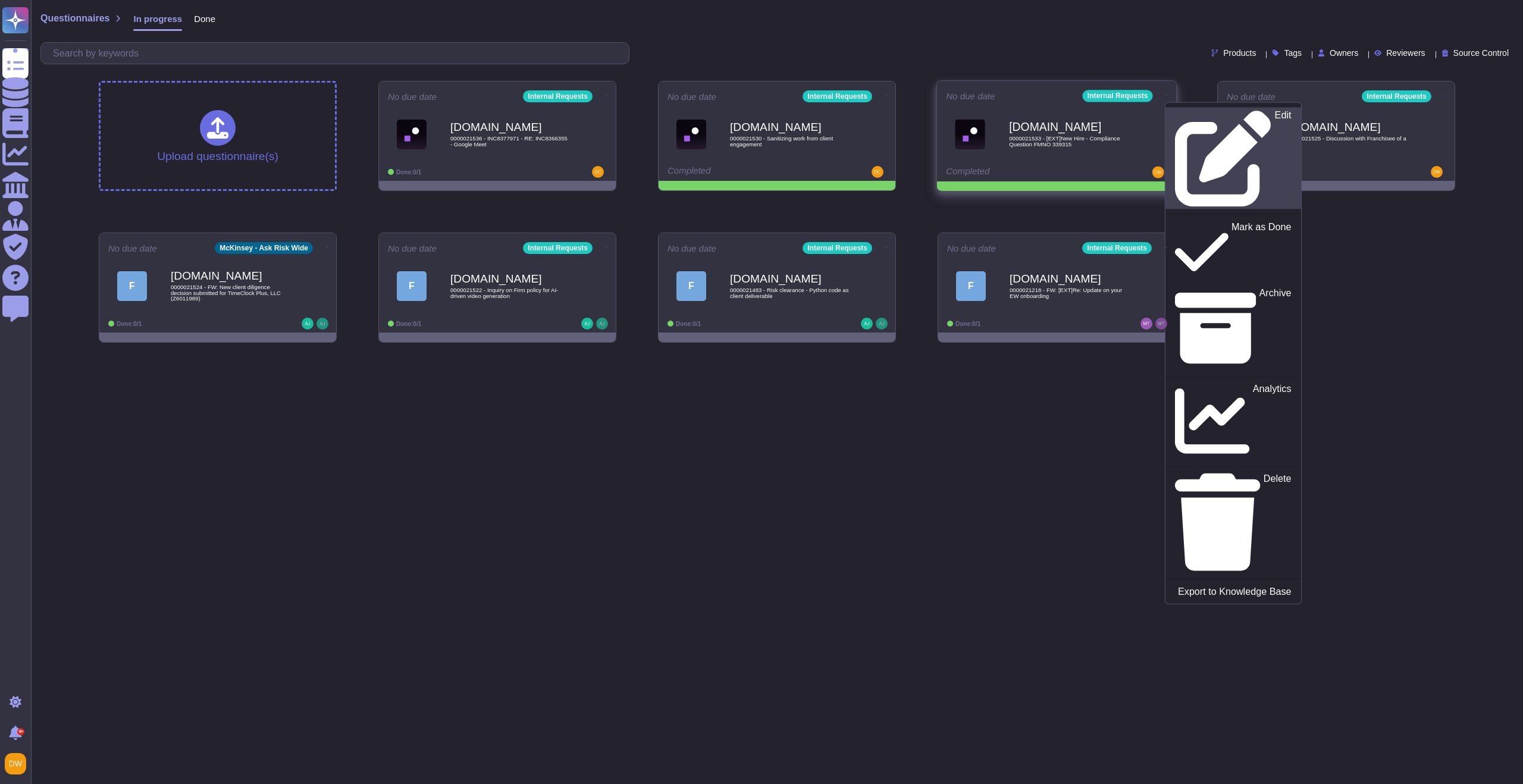
click at [1165, 111] on link "Edit" at bounding box center [1233, 159] width 136 height 102
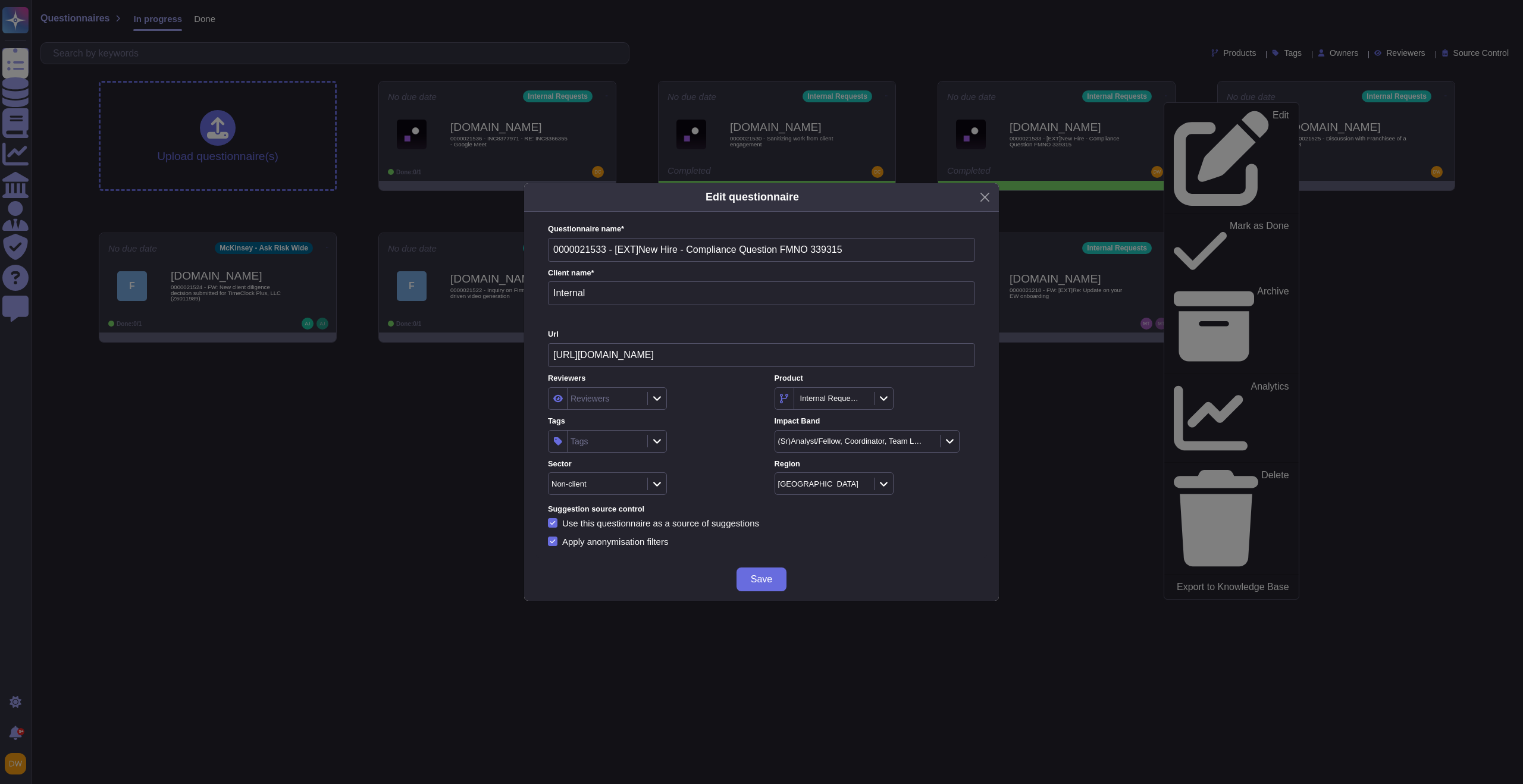
click at [638, 437] on div "Tags" at bounding box center [606, 441] width 77 height 21
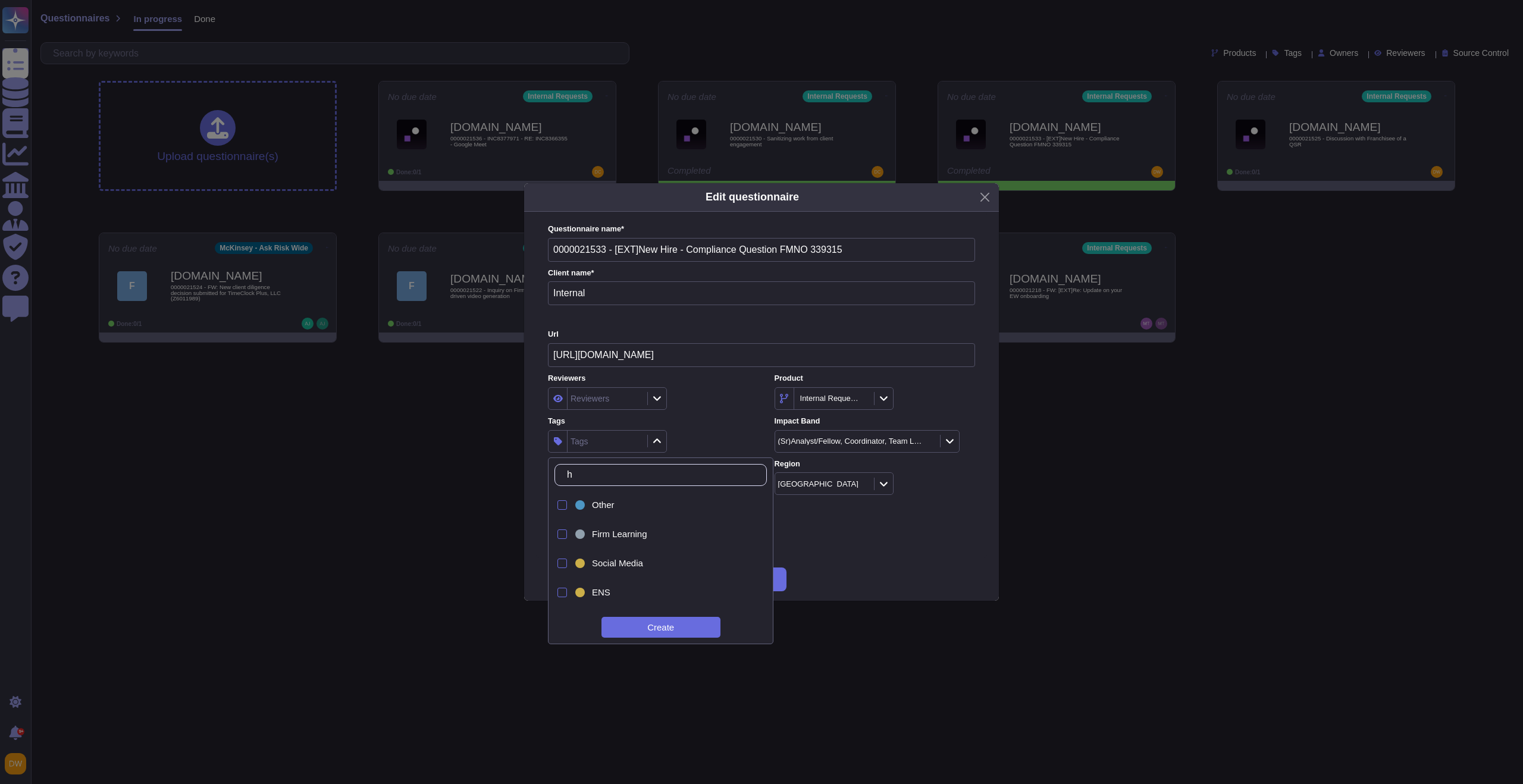
type input "hr"
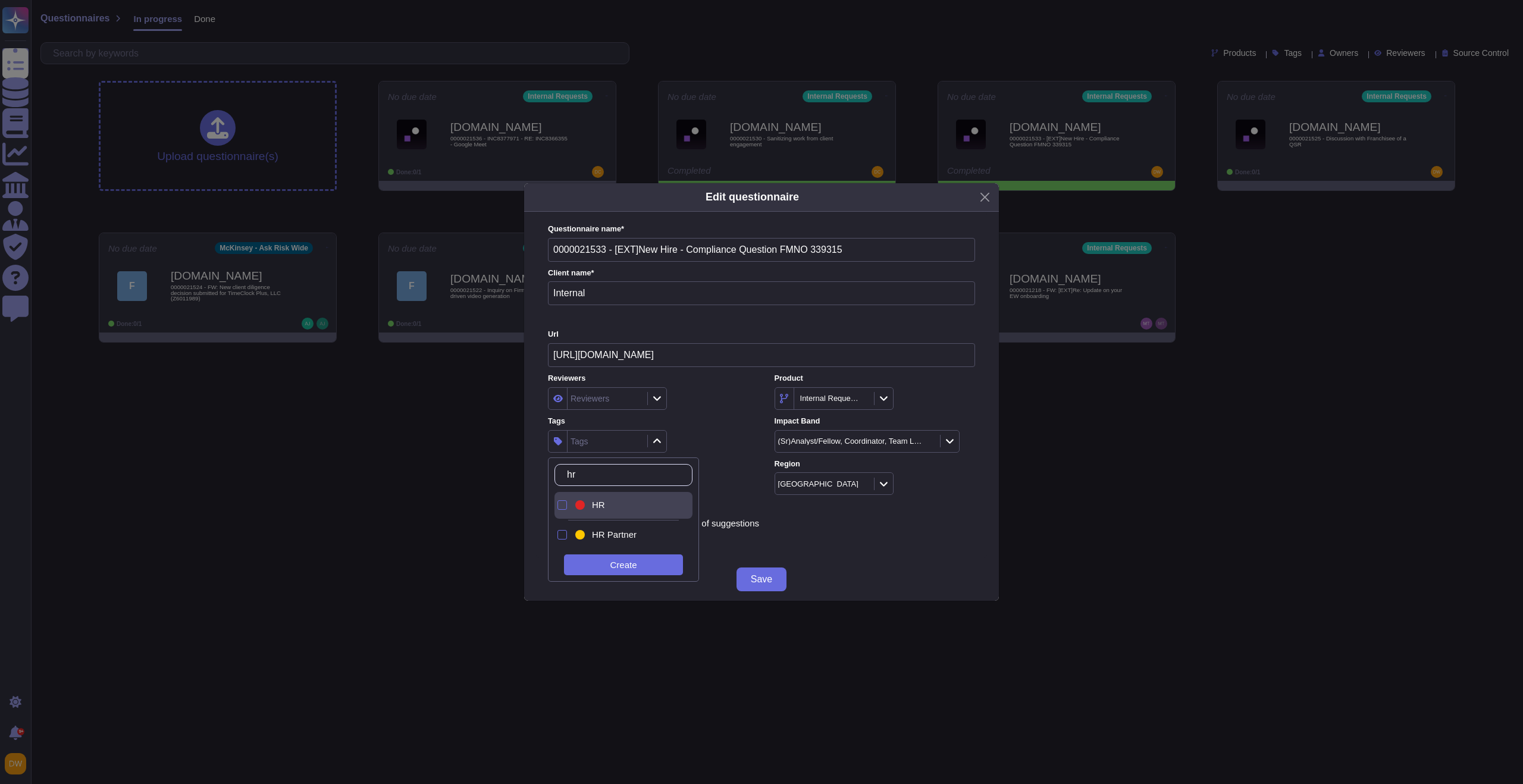
click at [616, 504] on div "HR" at bounding box center [633, 505] width 83 height 11
click at [724, 398] on div "Reviewers" at bounding box center [648, 398] width 201 height 22
click at [754, 583] on span "Save" at bounding box center [761, 579] width 21 height 10
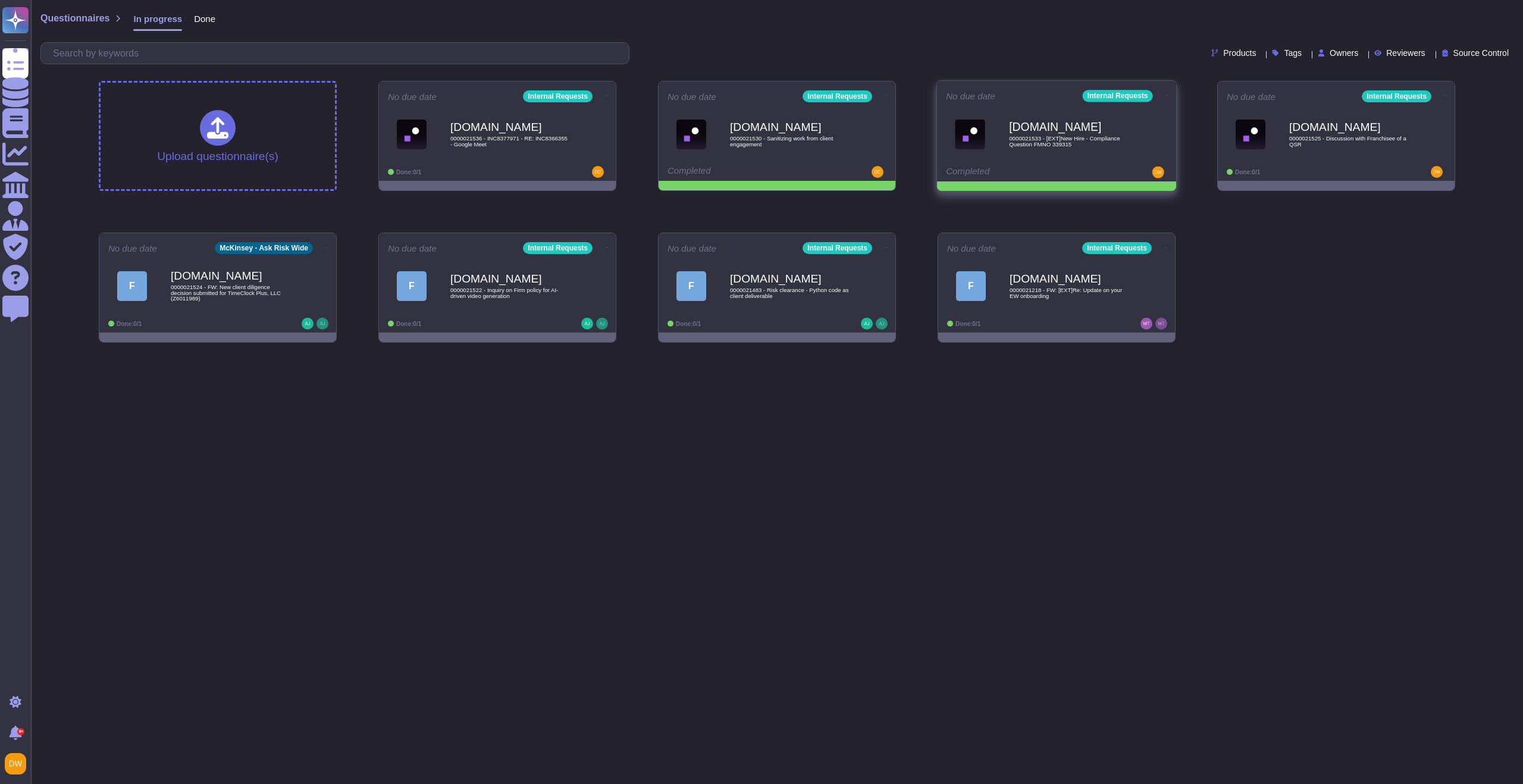
drag, startPoint x: 1161, startPoint y: 93, endPoint x: 1160, endPoint y: 100, distance: 7.1
click at [608, 95] on icon at bounding box center [607, 96] width 2 height 3
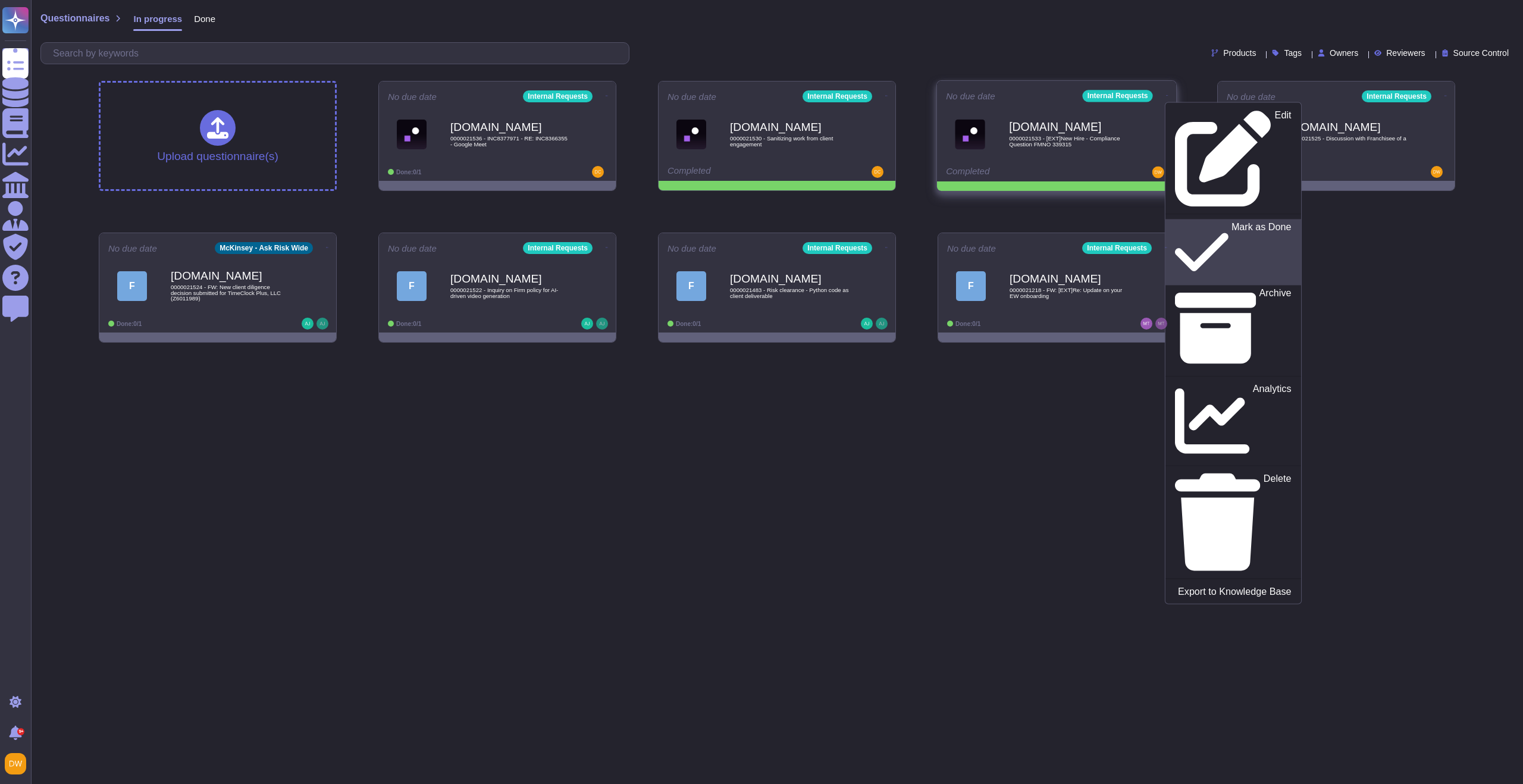
click at [1175, 221] on icon at bounding box center [1202, 252] width 53 height 61
